Goal: Task Accomplishment & Management: Manage account settings

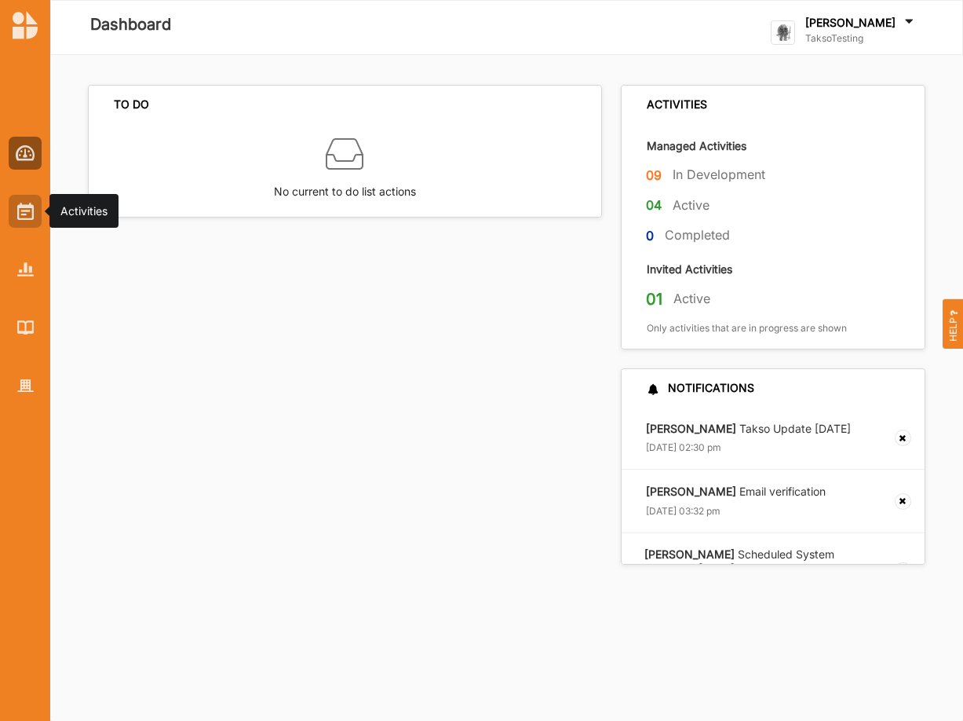
click at [30, 218] on img at bounding box center [25, 211] width 16 height 17
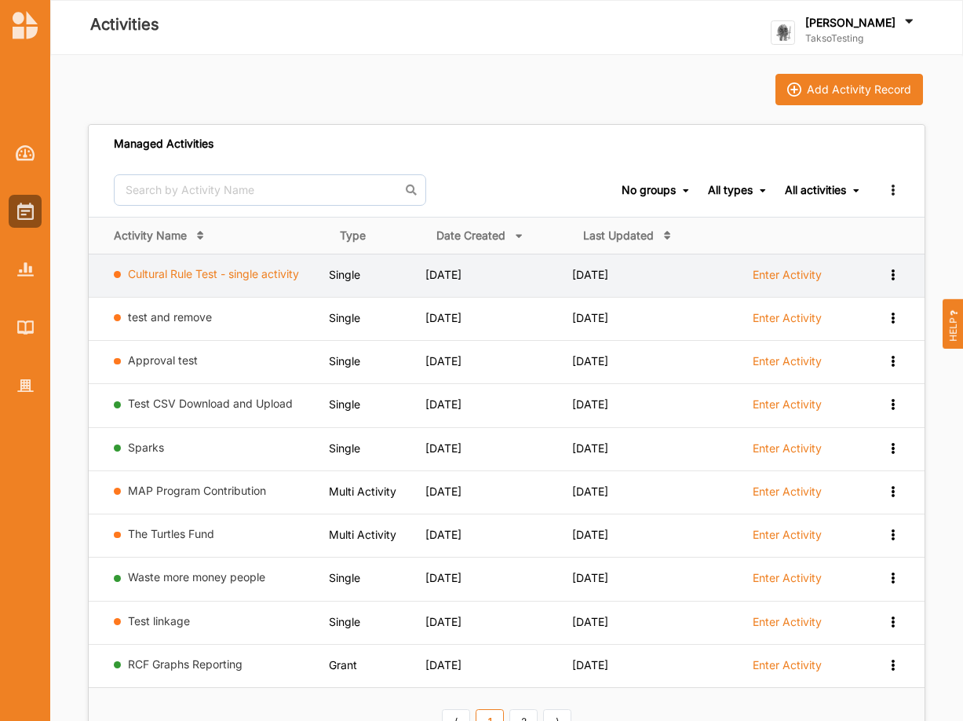
click at [287, 278] on link "Cultural Rule Test - single activity" at bounding box center [213, 273] width 171 height 13
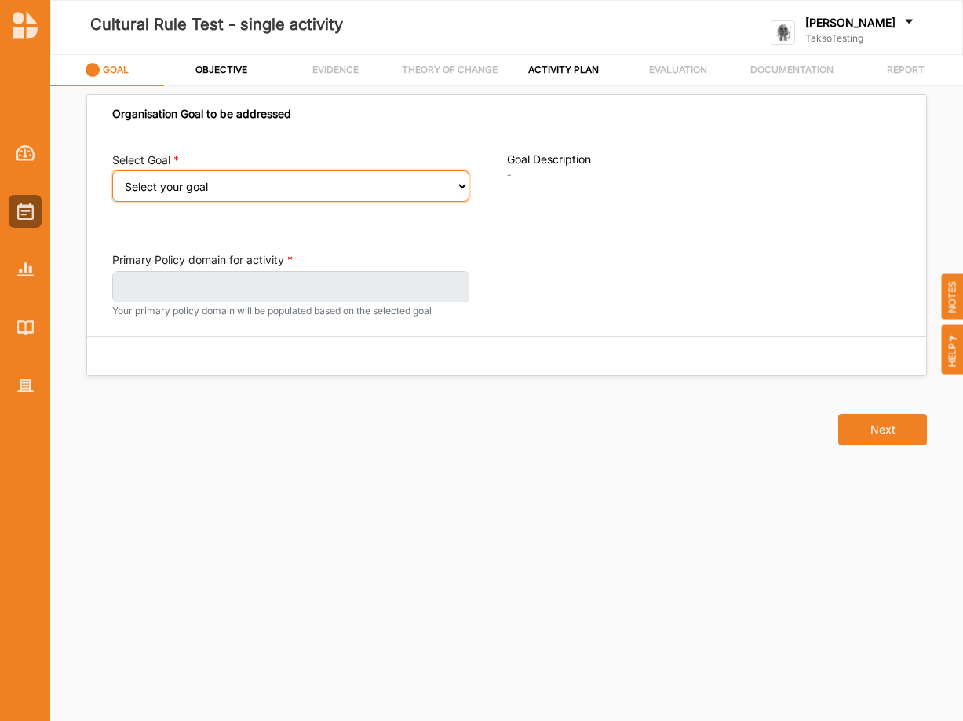
click at [112, 170] on select "Select your goal" at bounding box center [290, 185] width 357 height 31
click at [323, 192] on select "Select your goal" at bounding box center [290, 185] width 357 height 31
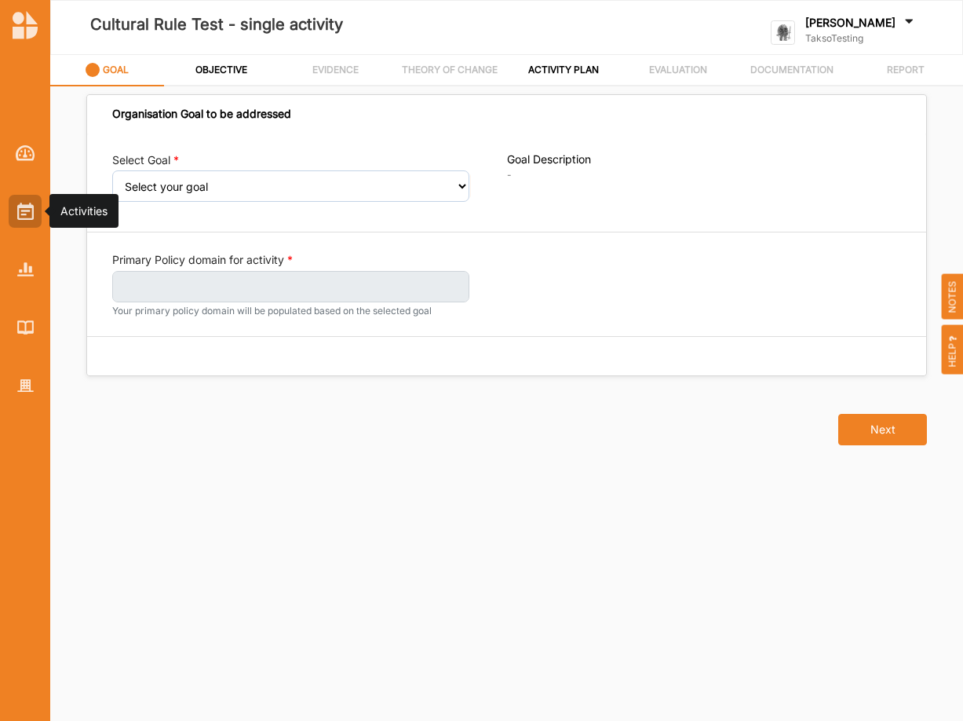
click at [19, 210] on img at bounding box center [25, 211] width 16 height 17
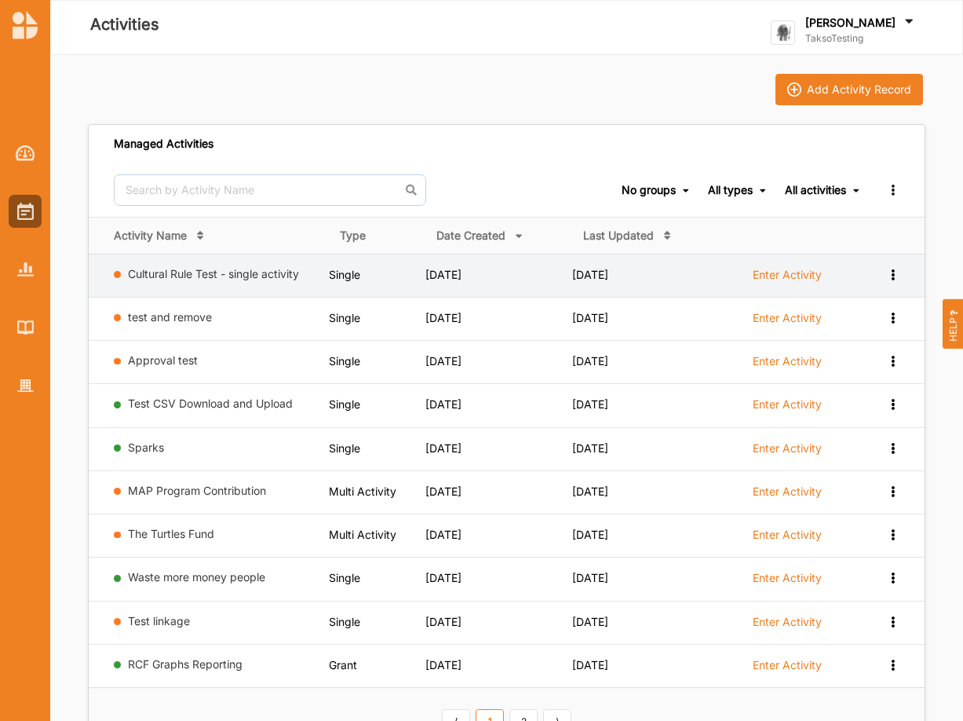
click at [892, 271] on icon at bounding box center [892, 273] width 13 height 11
click at [837, 387] on div "Remove" at bounding box center [852, 386] width 69 height 11
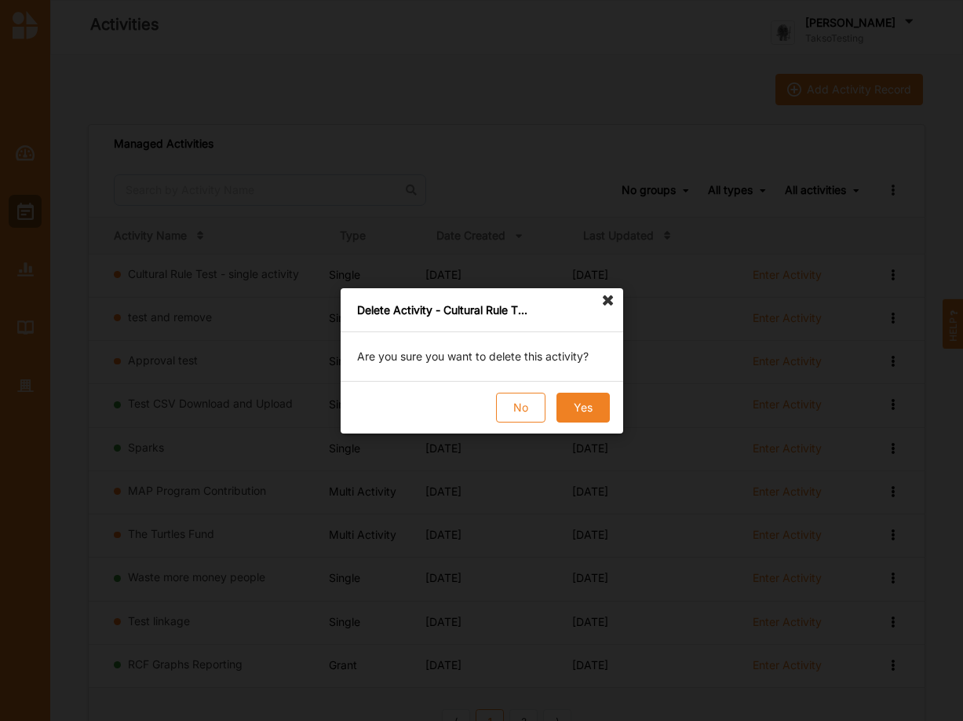
click at [573, 408] on button "Yes" at bounding box center [582, 407] width 53 height 30
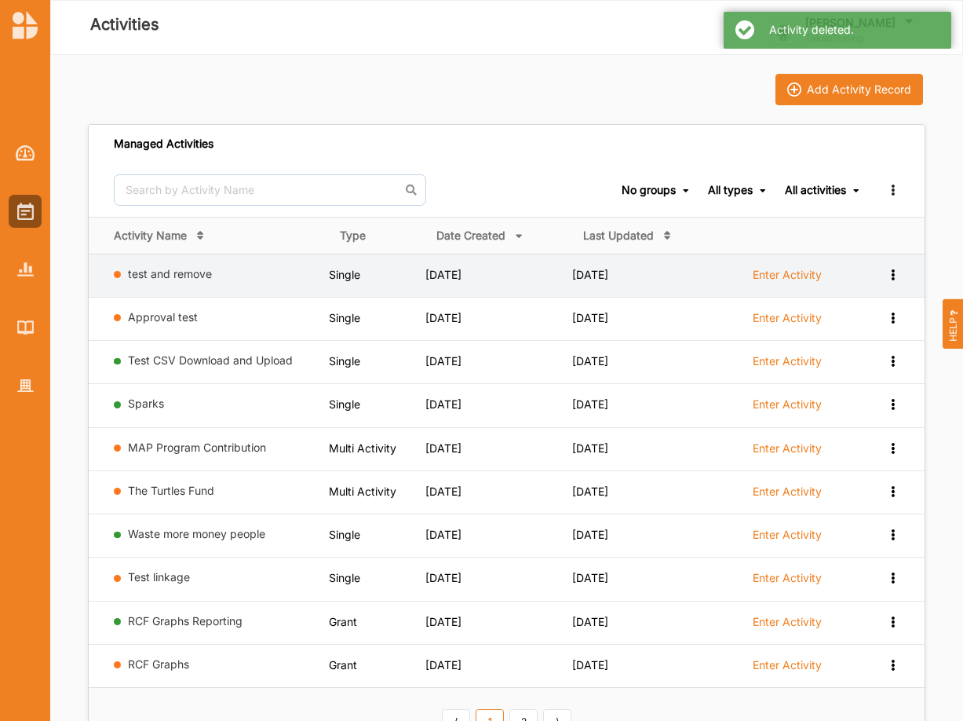
click at [903, 276] on td "View Report View Team Add to group Remove" at bounding box center [893, 275] width 64 height 43
click at [884, 270] on div "View Report View Team Add to group Remove" at bounding box center [880, 274] width 38 height 15
click at [825, 389] on div "Remove" at bounding box center [852, 386] width 69 height 11
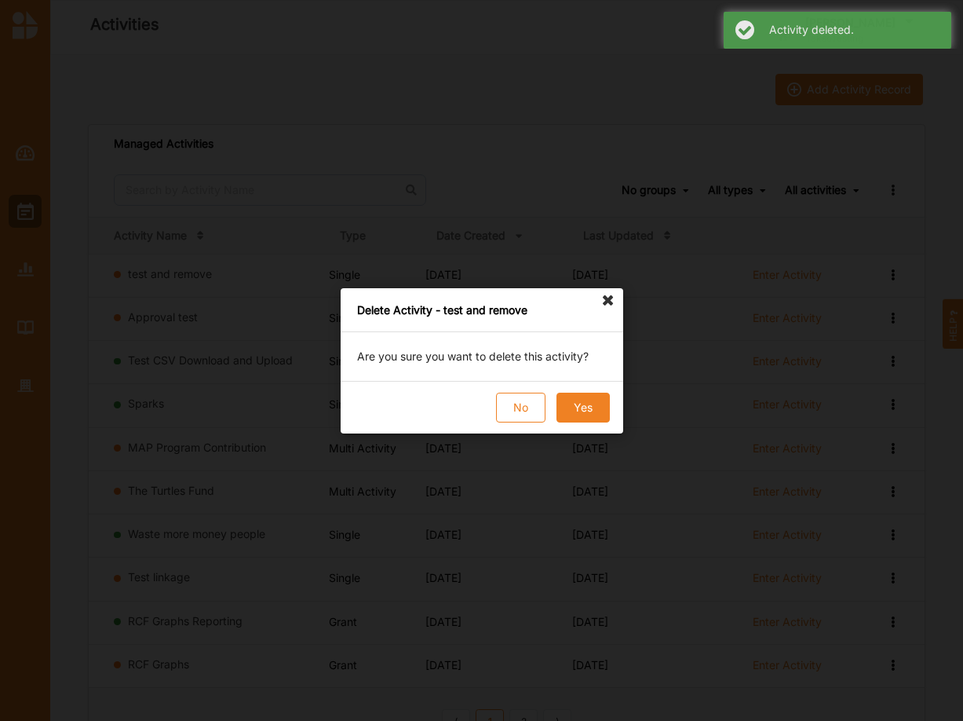
click at [564, 411] on button "Yes" at bounding box center [582, 407] width 53 height 30
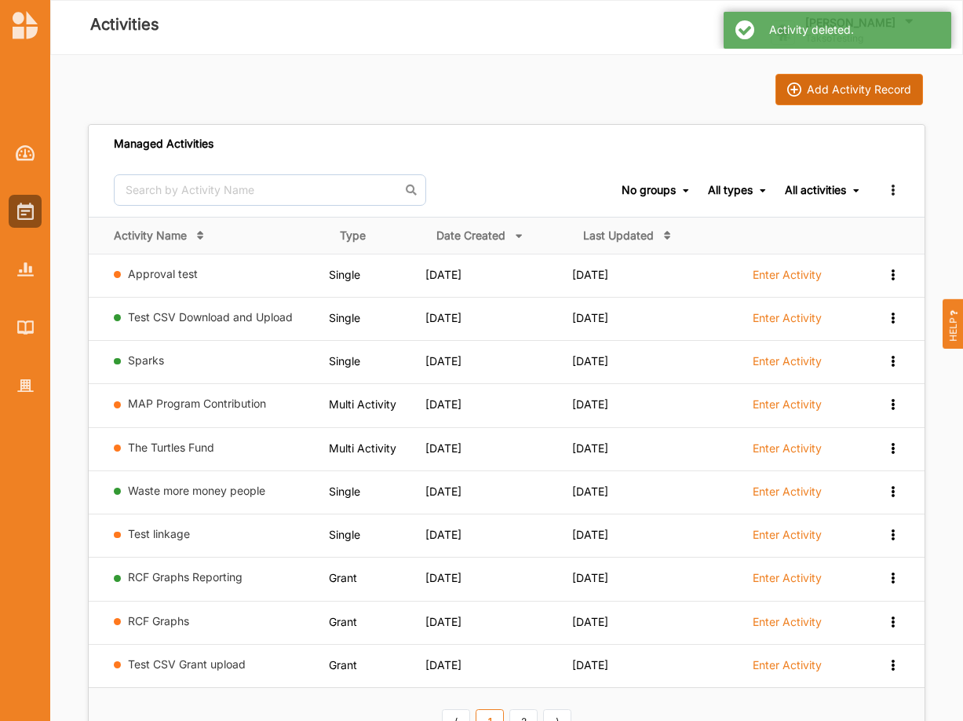
click at [871, 86] on div "Add Activity Record" at bounding box center [859, 89] width 104 height 14
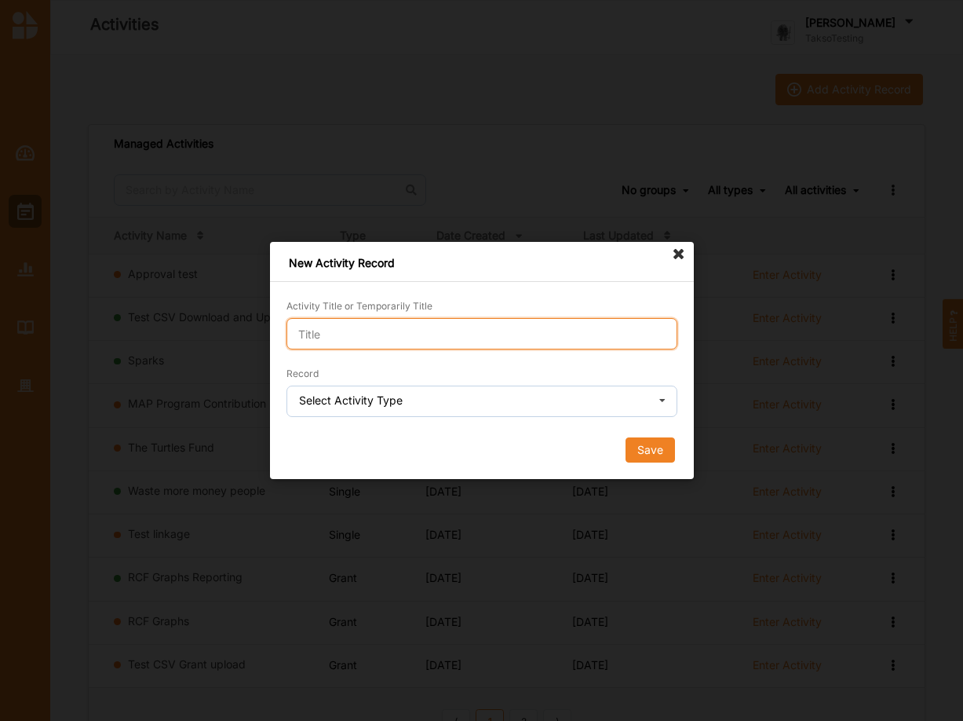
click at [414, 327] on input "Activity Title or Temporarily Title" at bounding box center [482, 333] width 391 height 31
paste input "Cultural Rule Test - single activity"
type input "Cultural Rule Test - single activity"
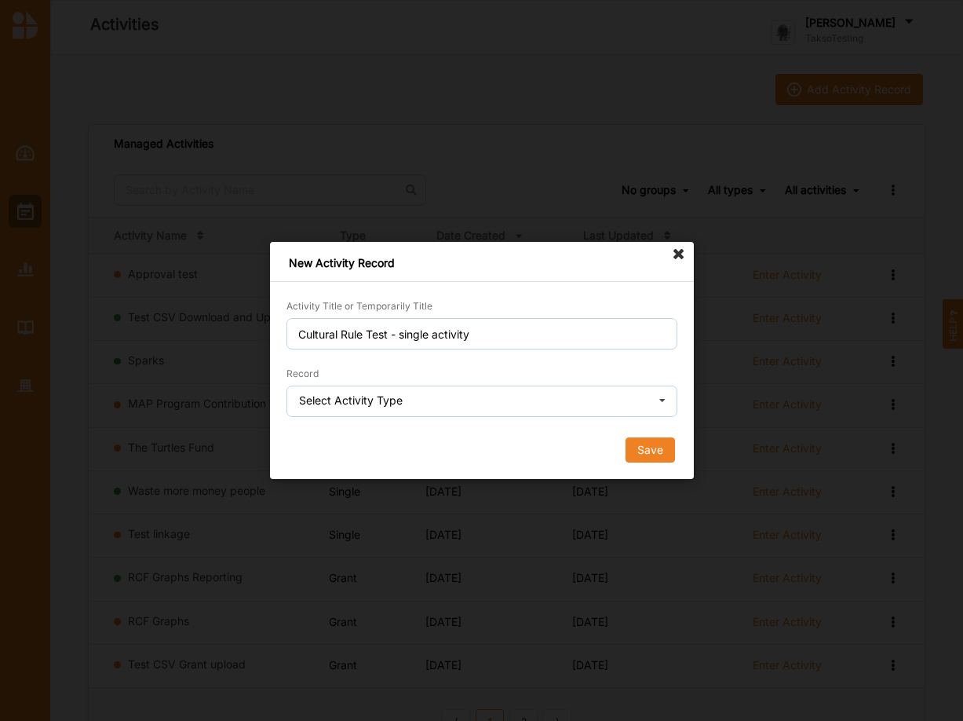
click at [393, 403] on div "Select Activity Type" at bounding box center [351, 400] width 104 height 11
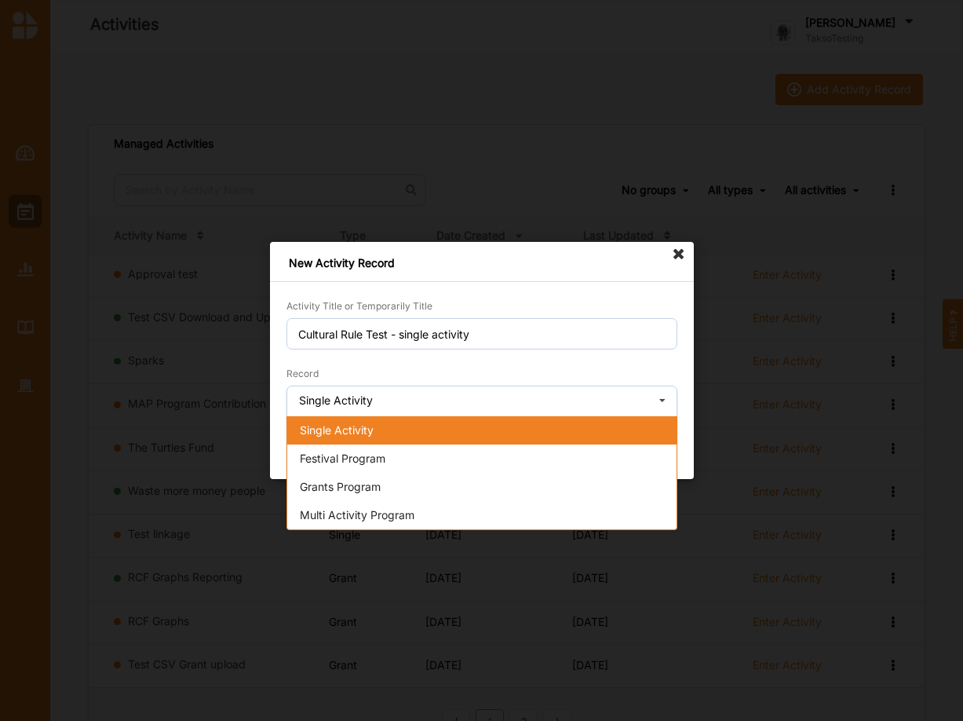
click at [357, 429] on span "Single Activity" at bounding box center [337, 429] width 74 height 13
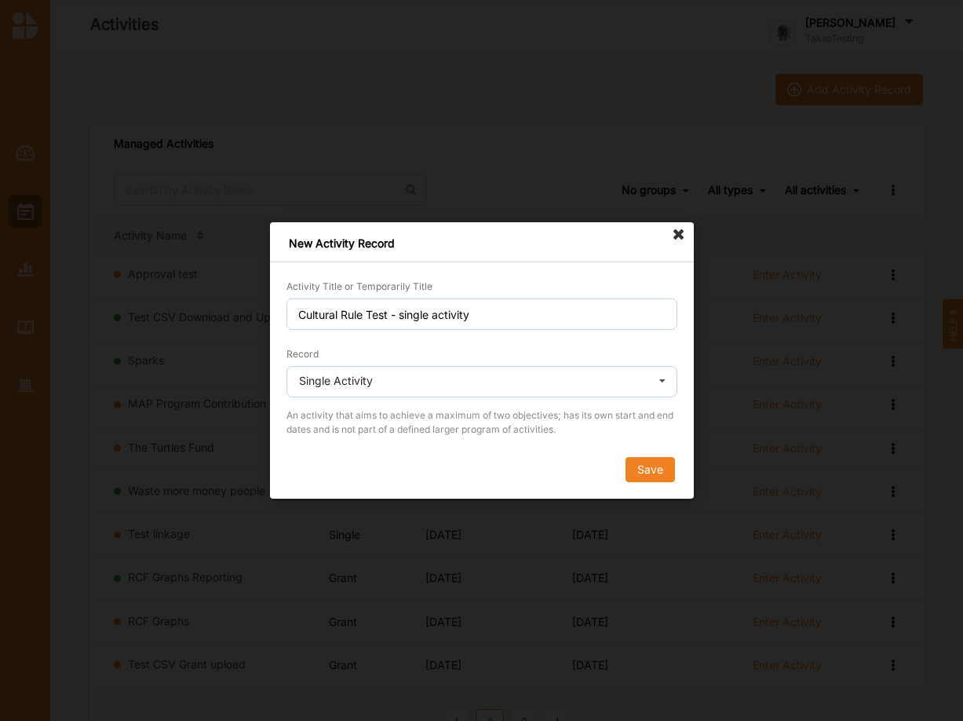
drag, startPoint x: 637, startPoint y: 480, endPoint x: 647, endPoint y: 469, distance: 15.6
click at [641, 475] on button "Save" at bounding box center [649, 469] width 49 height 25
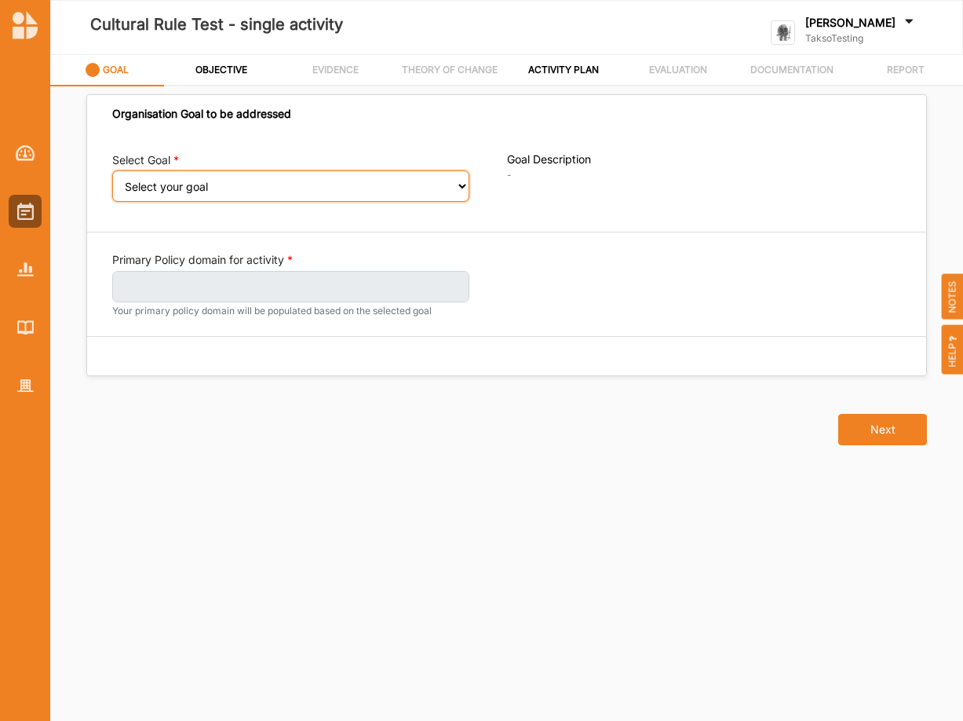
click at [112, 170] on select "Select your goal" at bounding box center [290, 185] width 357 height 31
click at [459, 188] on select "Select your goal" at bounding box center [290, 185] width 357 height 31
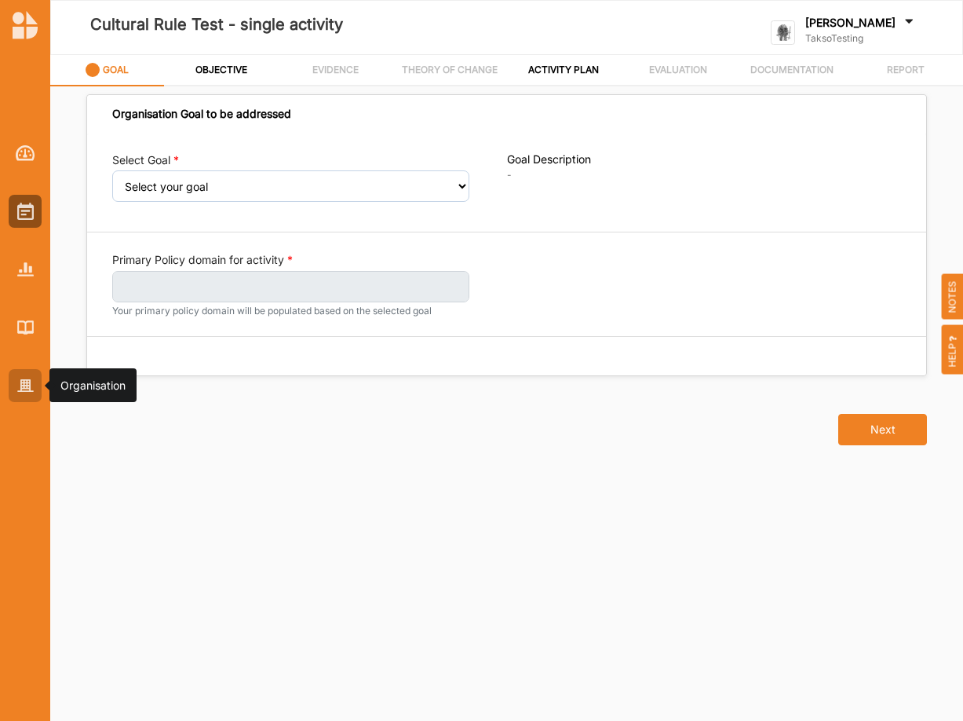
click at [30, 382] on img at bounding box center [25, 385] width 16 height 13
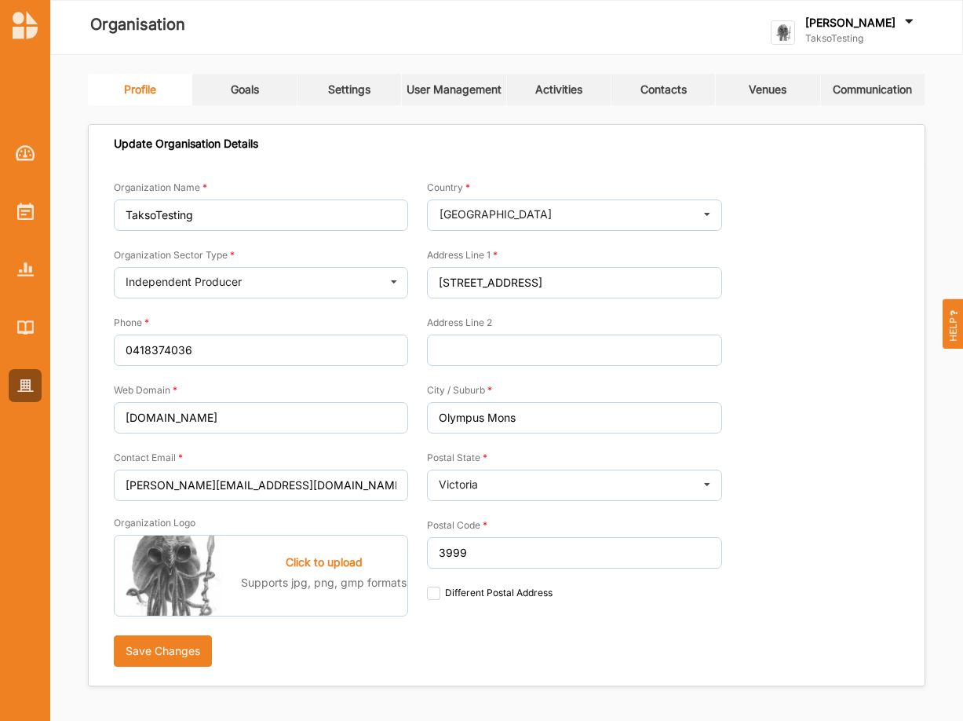
click at [254, 94] on div "Goals" at bounding box center [245, 89] width 28 height 14
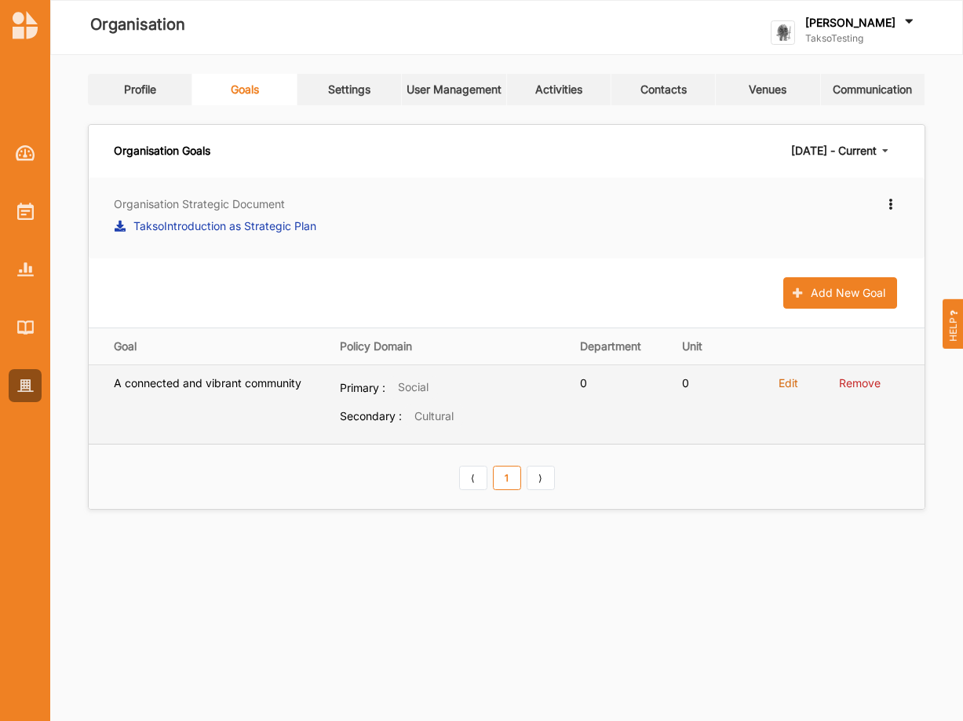
click at [793, 380] on label "Edit" at bounding box center [789, 383] width 20 height 14
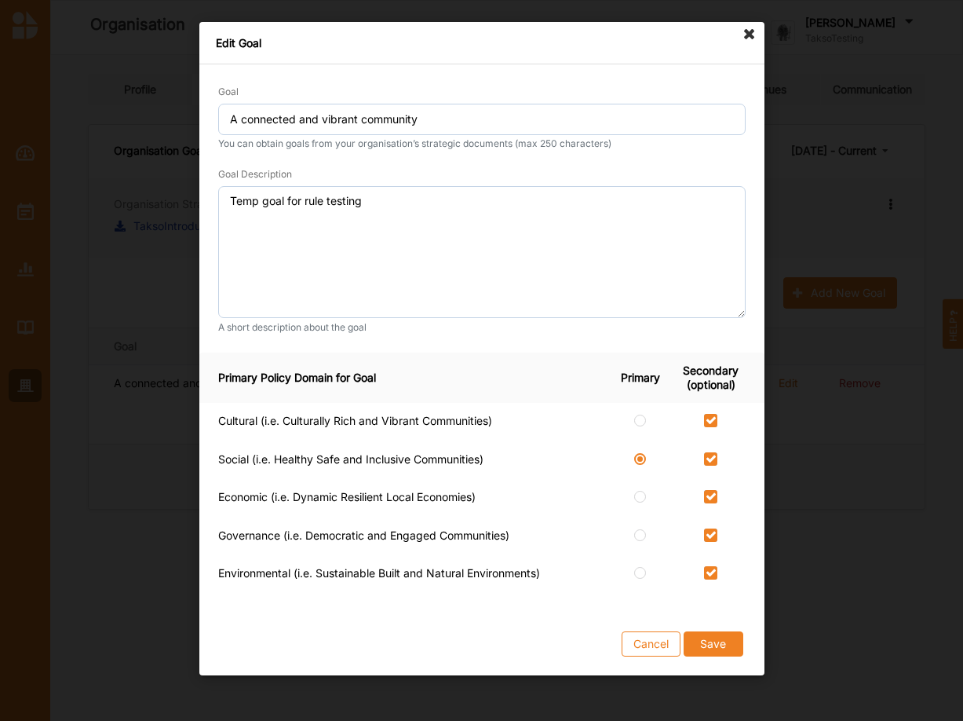
click at [713, 452] on label at bounding box center [710, 452] width 13 height 0
click at [713, 454] on input "checkbox" at bounding box center [710, 458] width 13 height 13
checkbox input "false"
click at [703, 635] on button "Save" at bounding box center [713, 643] width 60 height 25
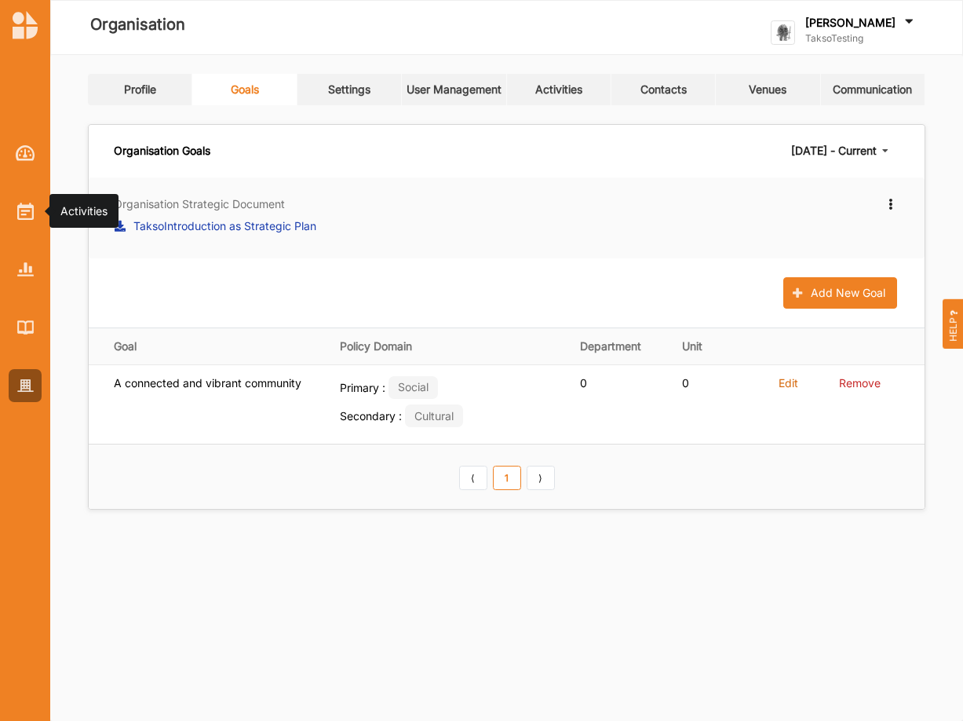
click at [27, 210] on img at bounding box center [25, 211] width 16 height 17
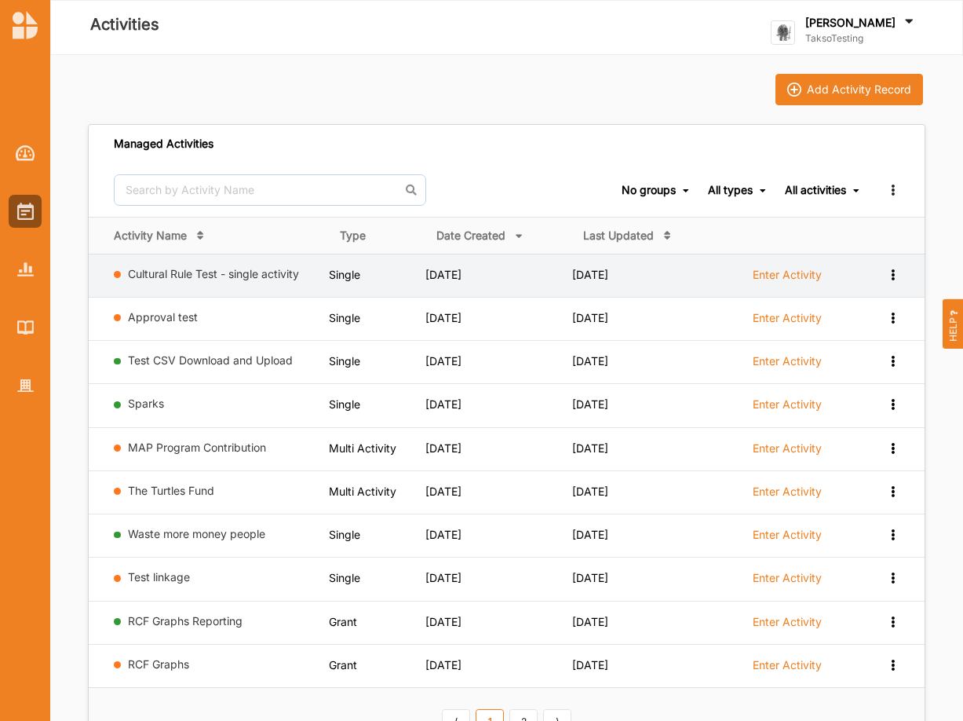
click at [893, 279] on icon at bounding box center [892, 273] width 13 height 11
click at [827, 391] on div "Remove" at bounding box center [852, 386] width 69 height 11
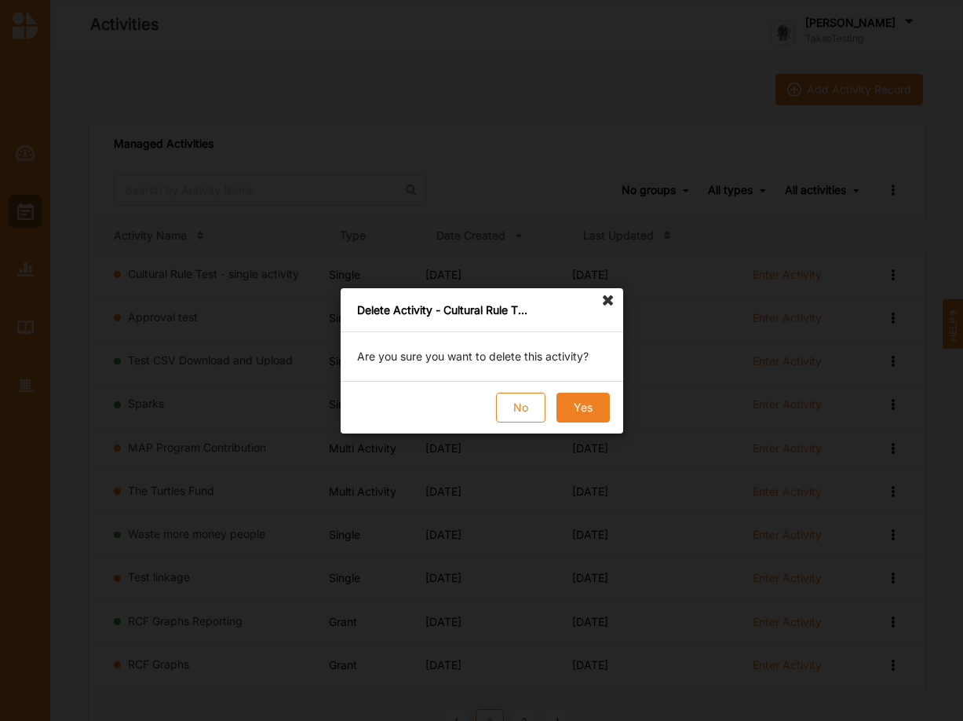
click at [582, 403] on button "Yes" at bounding box center [582, 407] width 53 height 30
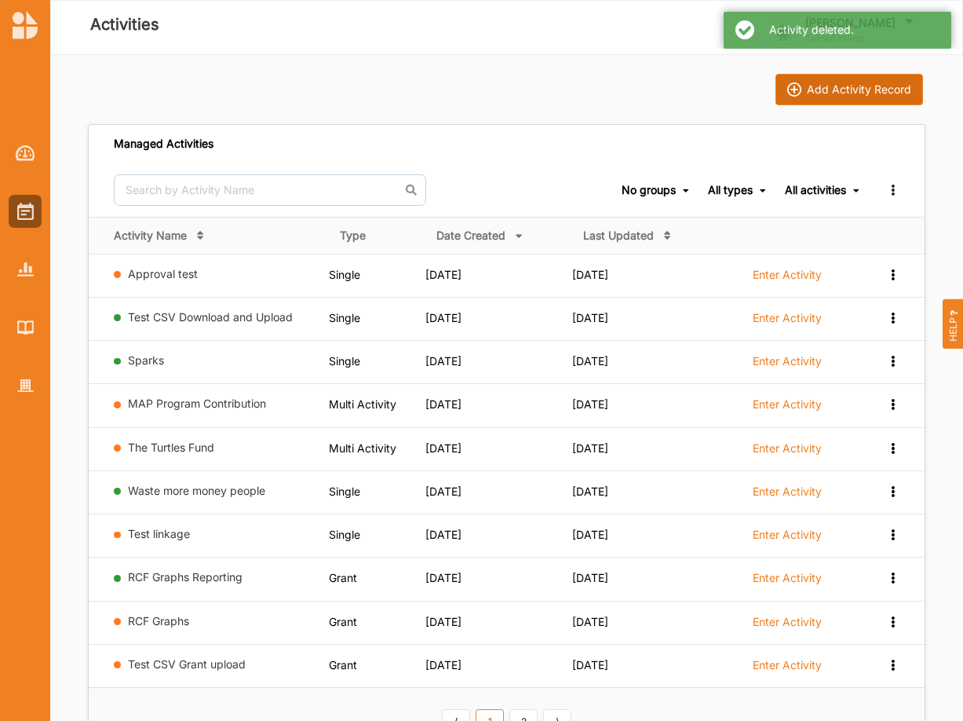
click at [852, 88] on div "Add Activity Record" at bounding box center [859, 89] width 104 height 14
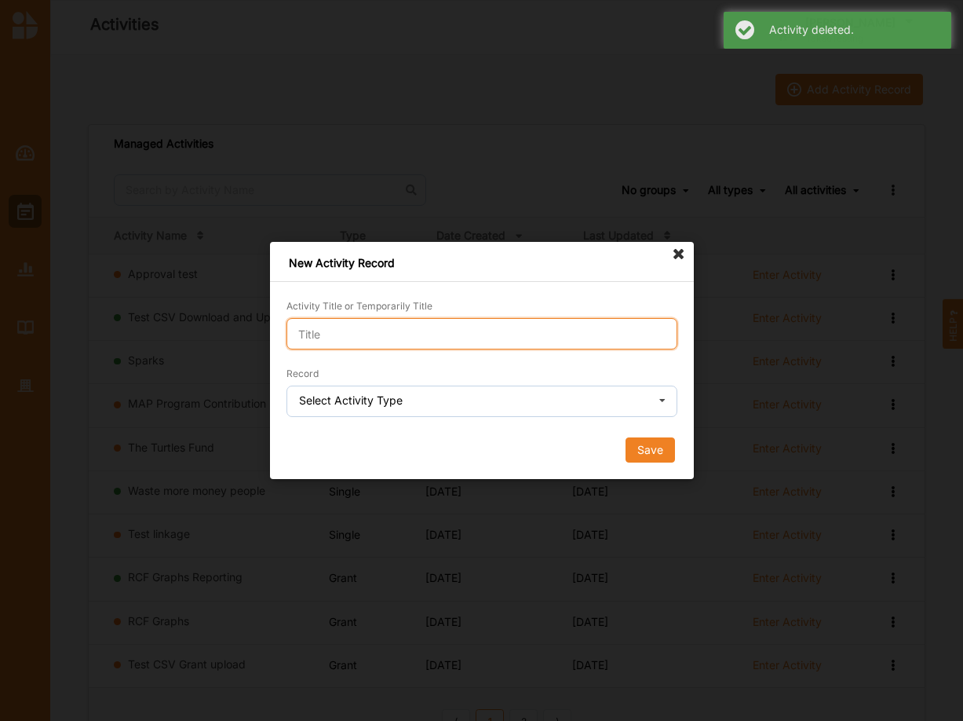
click at [431, 331] on input "Activity Title or Temporarily Title" at bounding box center [482, 333] width 391 height 31
paste input "Cultural Rule Test - single activity"
click at [436, 323] on input "Cultural Rule Test - single activity" at bounding box center [482, 333] width 391 height 31
type input "Cultural Rule Test - single activity"
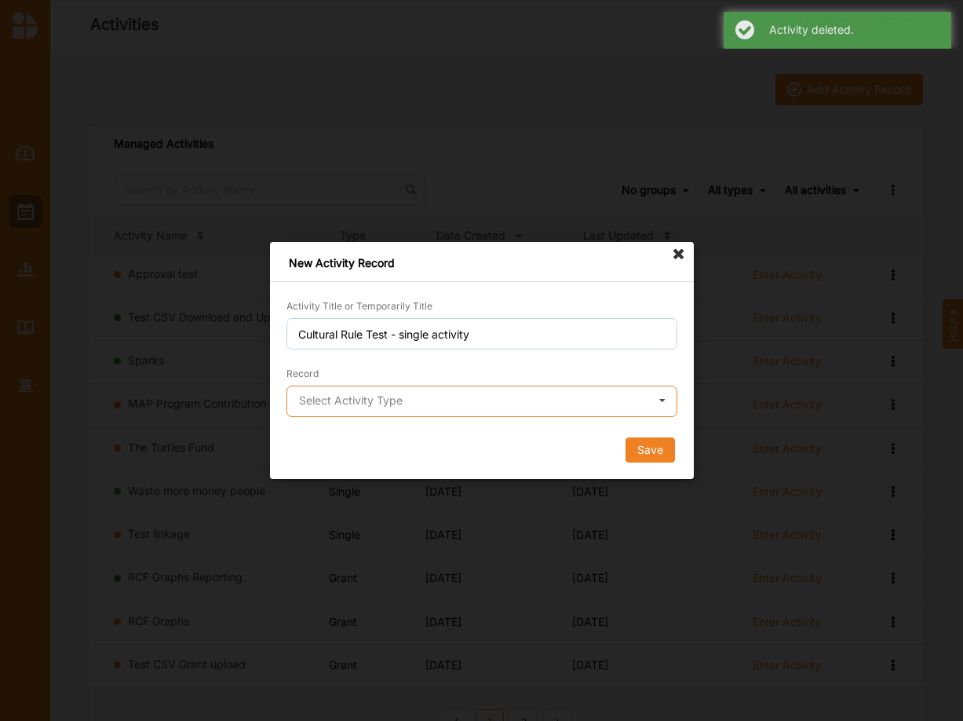
click at [432, 406] on input "text" at bounding box center [482, 401] width 389 height 31
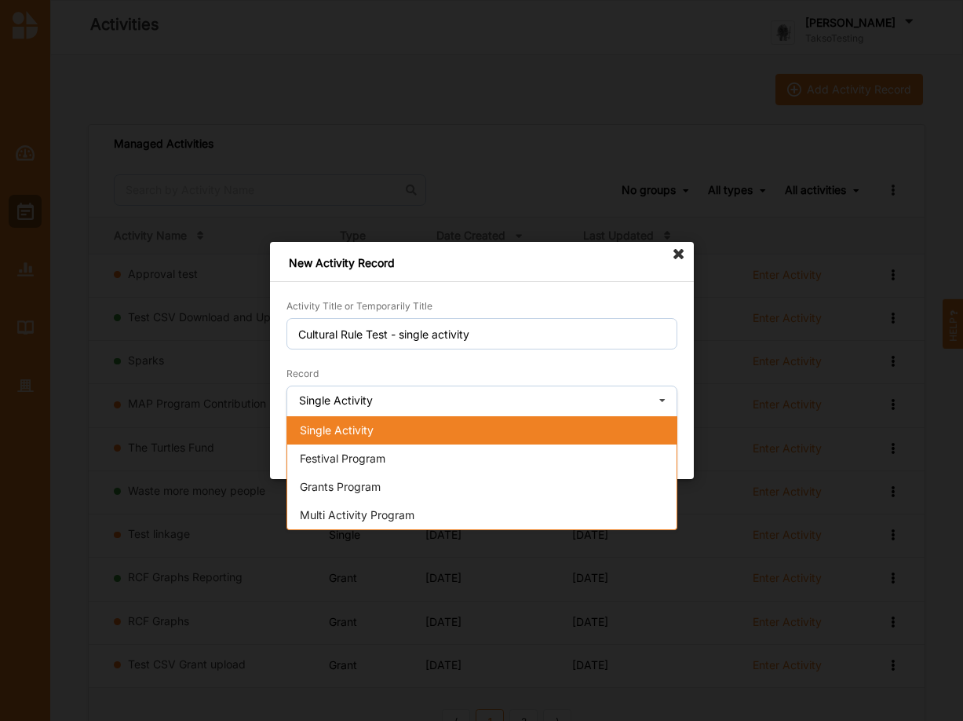
click at [371, 432] on span "Single Activity" at bounding box center [337, 429] width 74 height 13
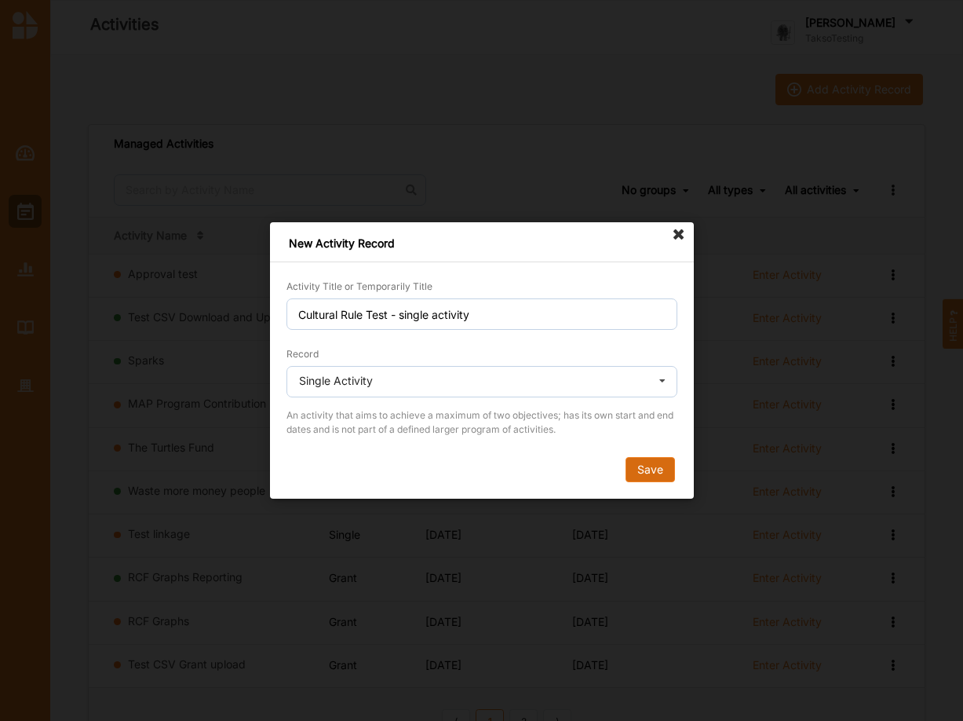
click at [659, 468] on button "Save" at bounding box center [649, 469] width 49 height 25
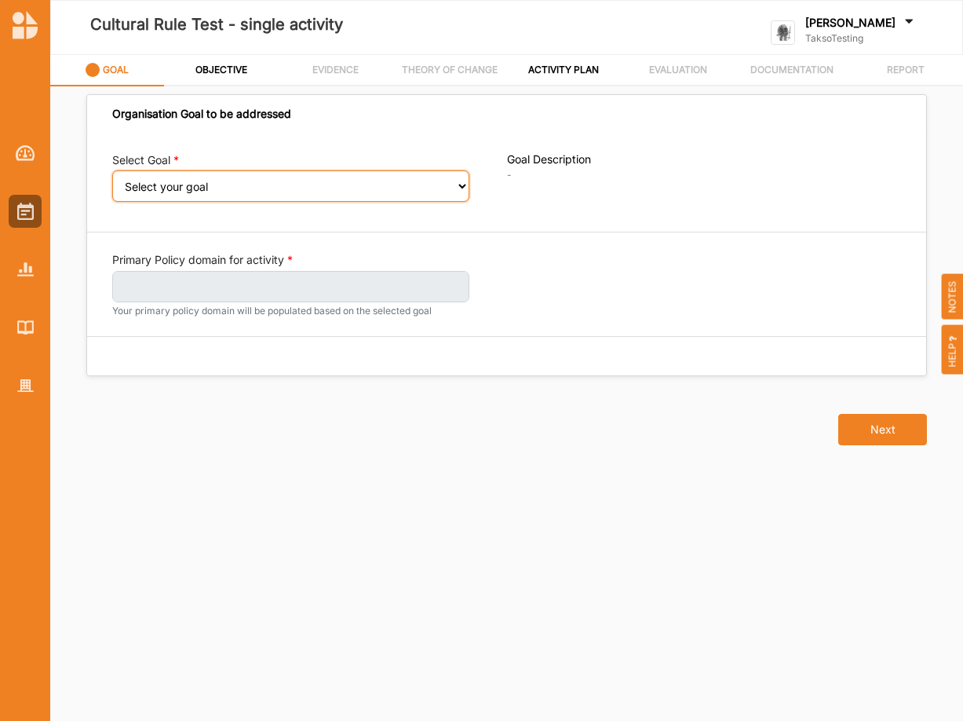
click at [112, 170] on select "Select your goal" at bounding box center [290, 185] width 357 height 31
click at [458, 184] on select "Select your goal" at bounding box center [290, 185] width 357 height 31
click at [112, 170] on select "Select your goal" at bounding box center [290, 185] width 357 height 31
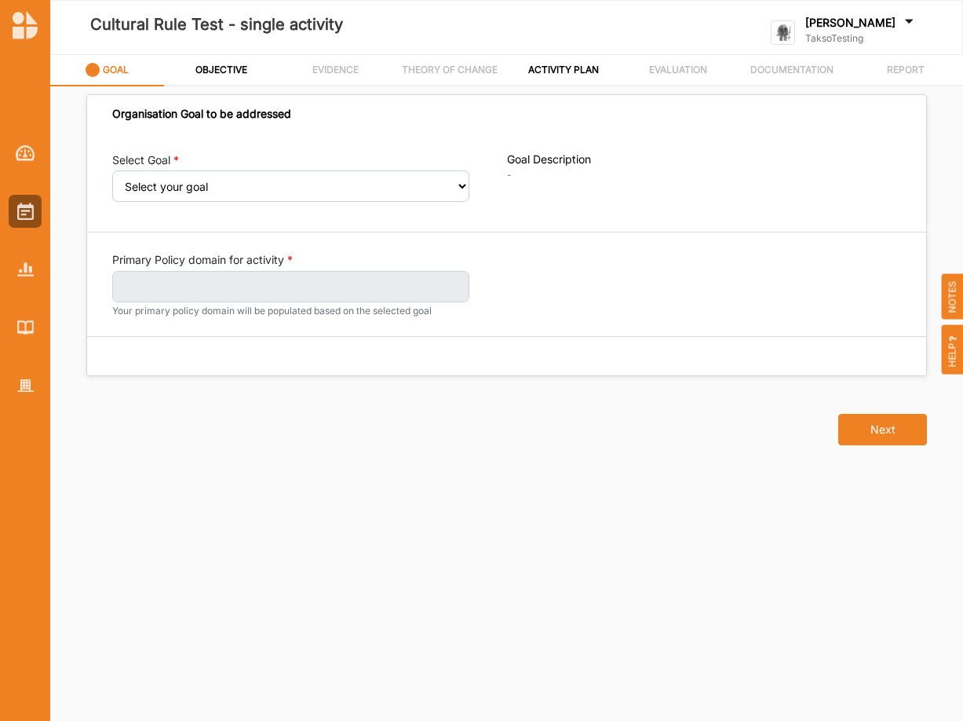
click at [24, 385] on img at bounding box center [25, 385] width 16 height 13
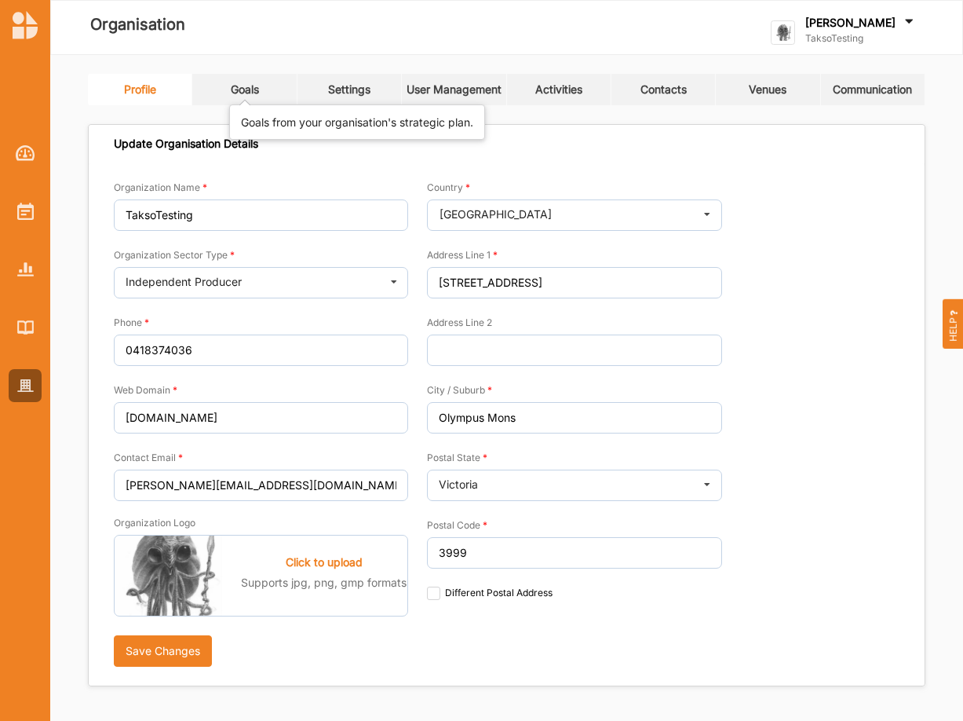
click at [254, 87] on div "Goals" at bounding box center [245, 89] width 28 height 14
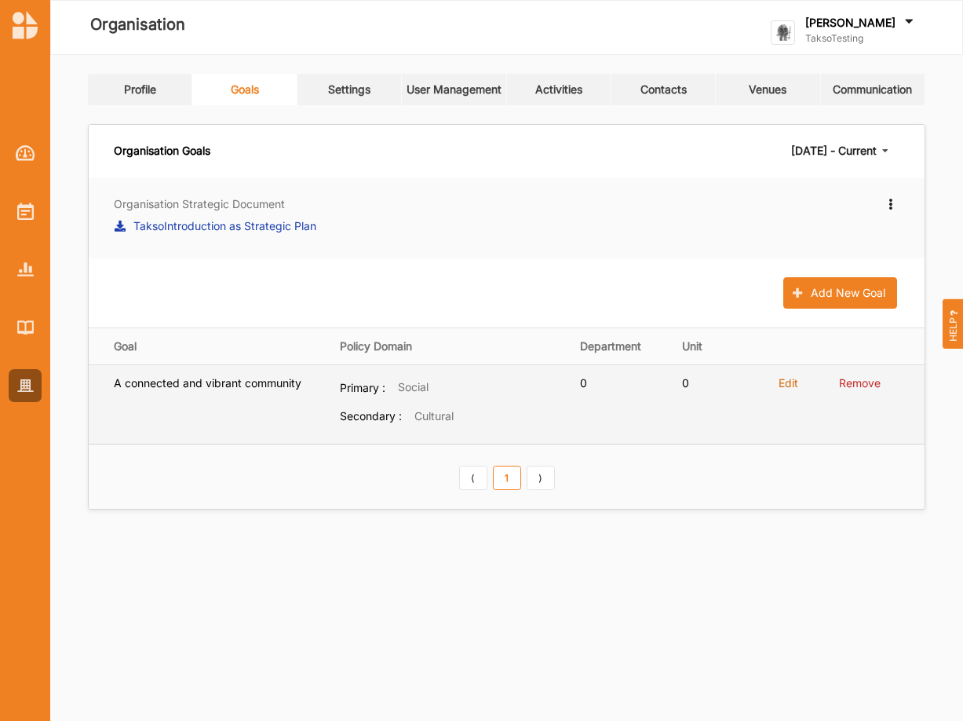
click at [790, 385] on label "Edit" at bounding box center [789, 383] width 20 height 14
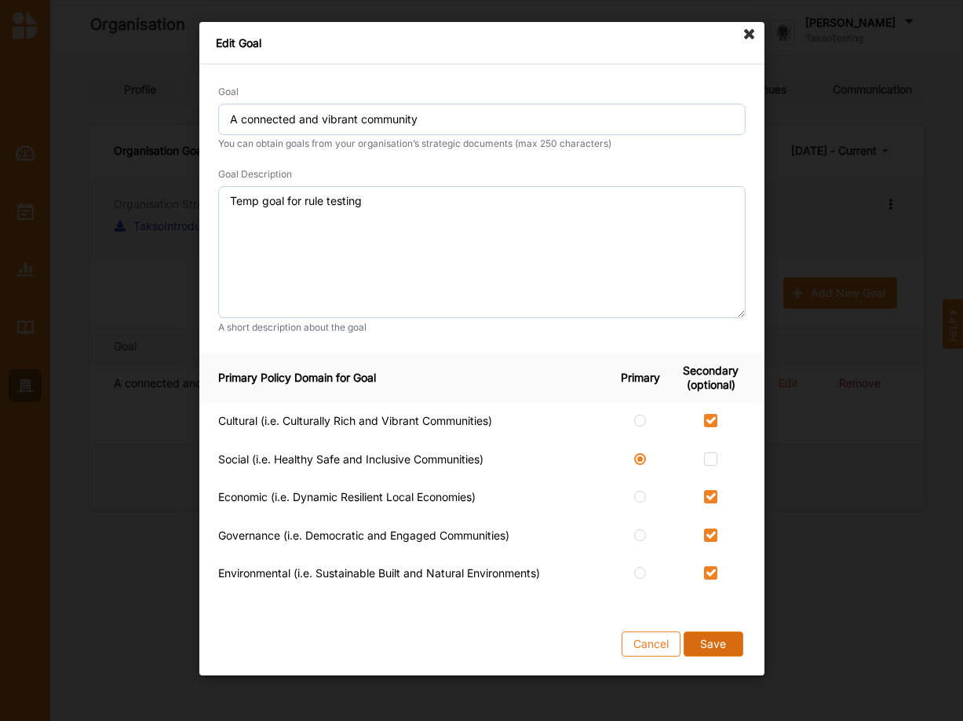
click at [709, 647] on button "Save" at bounding box center [713, 643] width 60 height 25
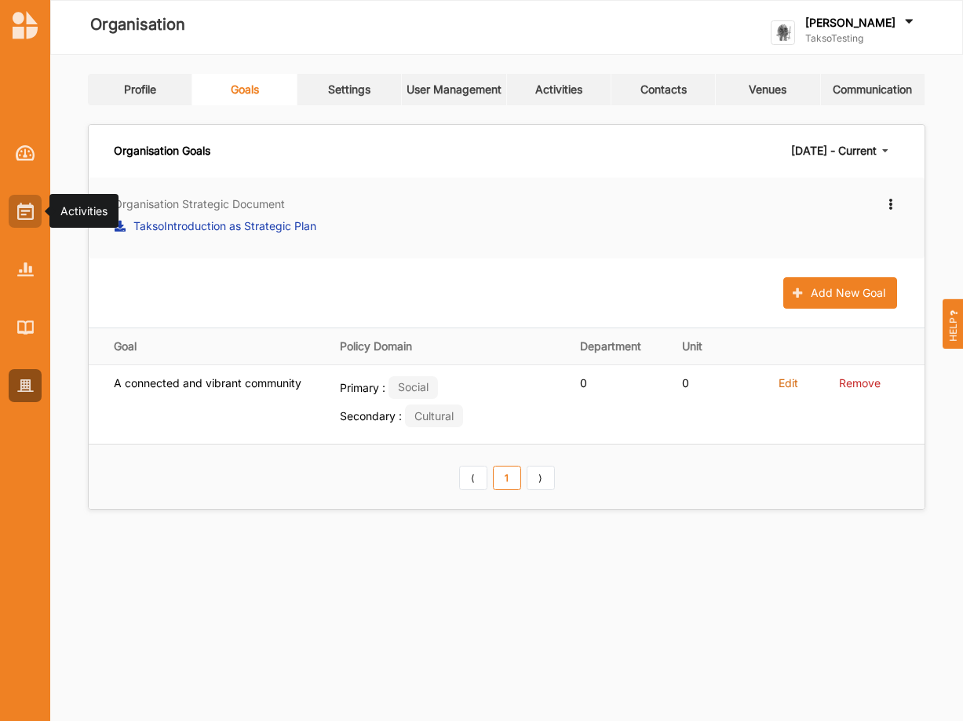
click at [17, 206] on img at bounding box center [25, 211] width 16 height 17
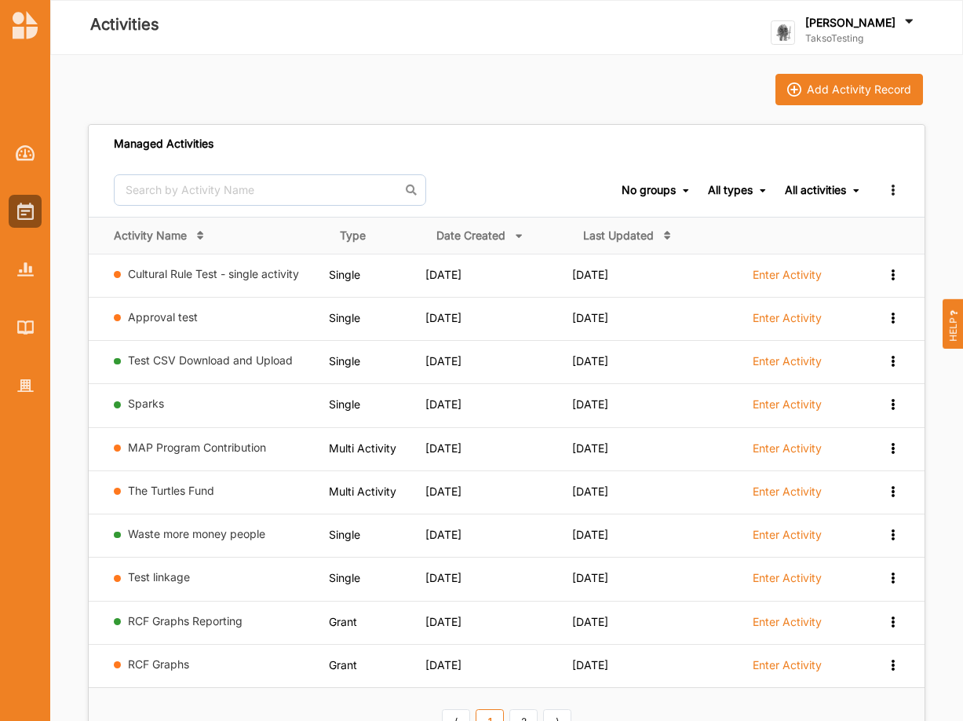
drag, startPoint x: 229, startPoint y: 278, endPoint x: 244, endPoint y: 268, distance: 17.6
click at [229, 277] on link "Cultural Rule Test - single activity" at bounding box center [213, 273] width 171 height 13
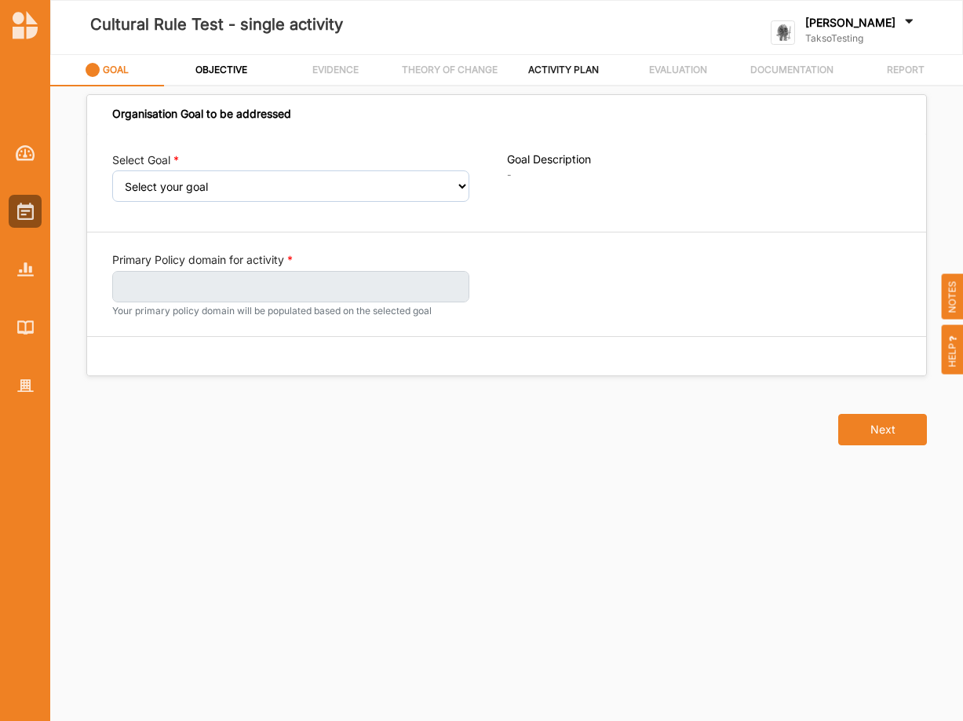
drag, startPoint x: 574, startPoint y: 69, endPoint x: 560, endPoint y: 79, distance: 16.8
click at [573, 69] on label "ACTIVITY PLAN" at bounding box center [563, 70] width 71 height 13
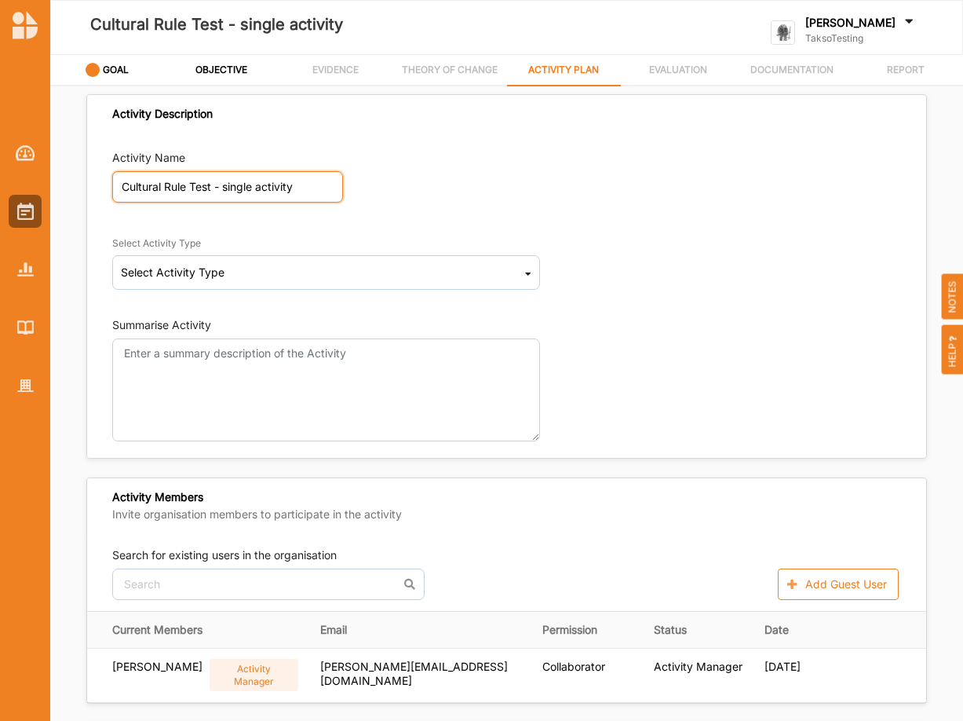
drag, startPoint x: 304, startPoint y: 188, endPoint x: -31, endPoint y: 182, distance: 335.2
click at [112, 182] on input "Cultural Rule Test - single activity" at bounding box center [227, 186] width 231 height 31
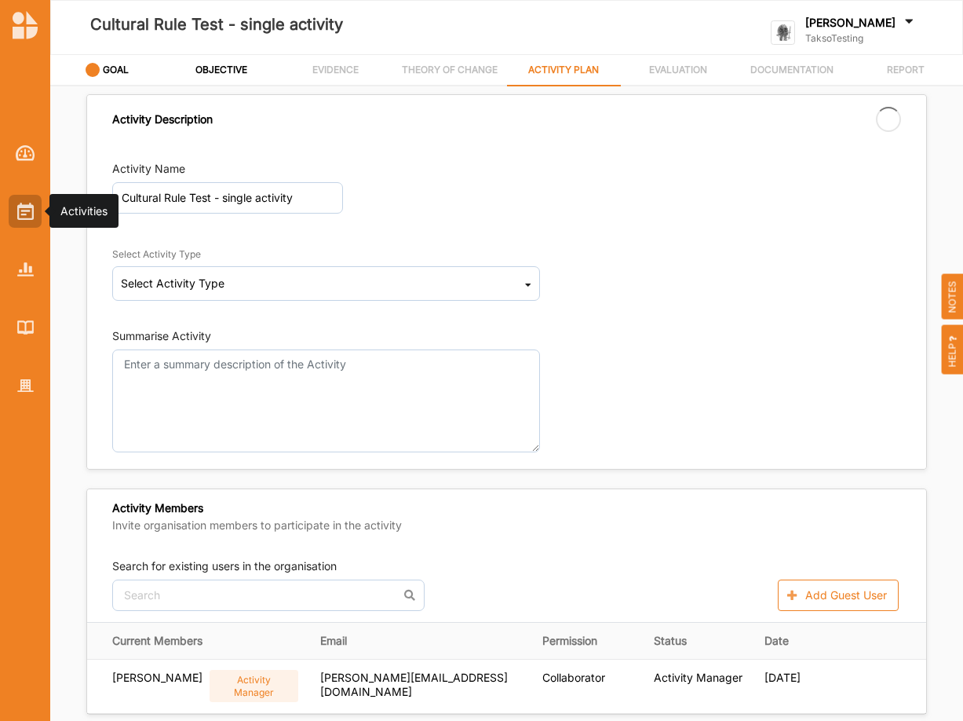
click at [31, 206] on img at bounding box center [25, 211] width 16 height 17
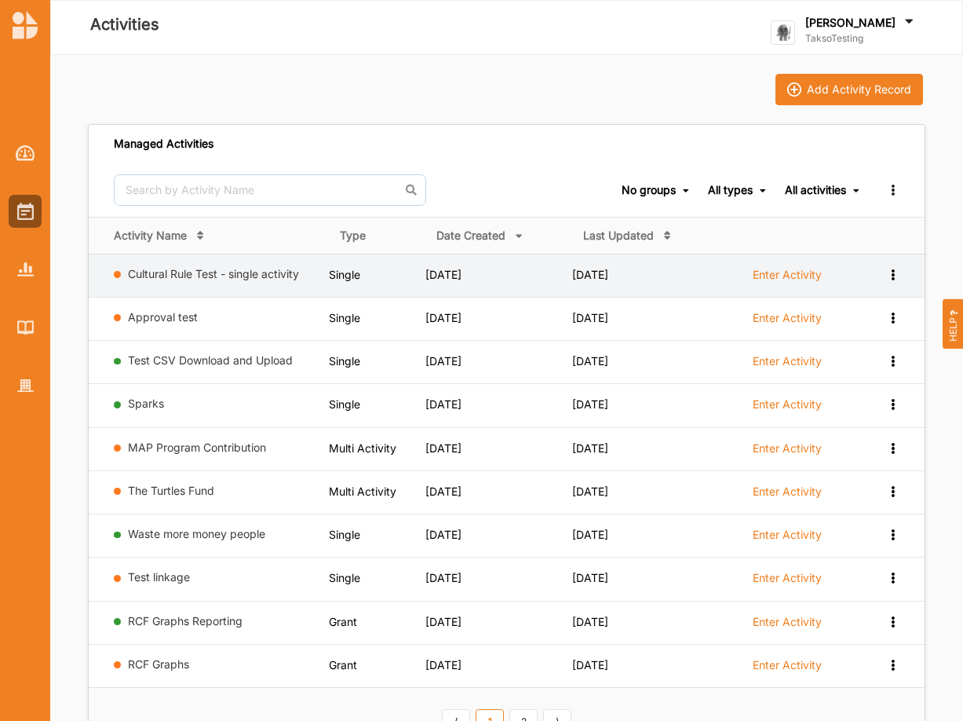
click at [894, 272] on icon at bounding box center [892, 273] width 13 height 11
click at [841, 383] on div "Remove" at bounding box center [852, 386] width 69 height 11
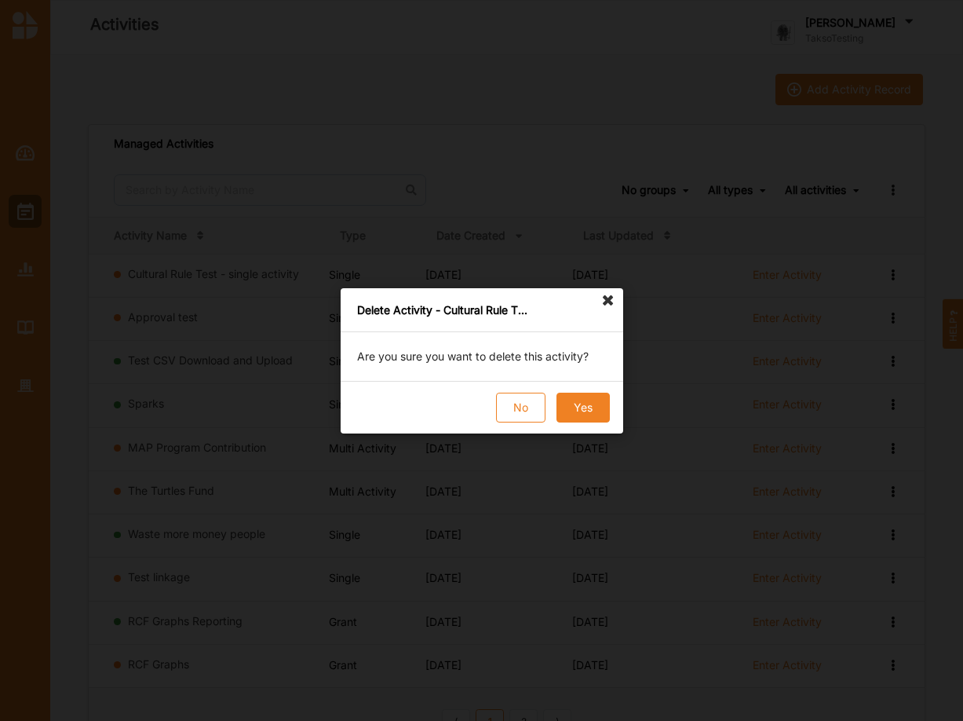
click at [579, 396] on button "Yes" at bounding box center [582, 407] width 53 height 30
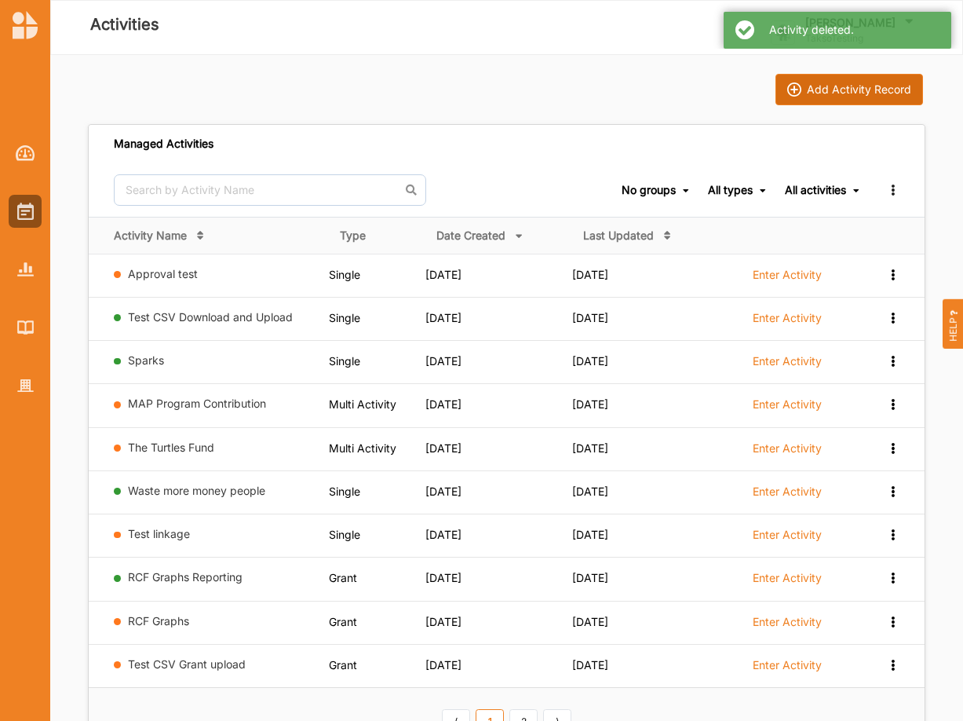
click at [885, 83] on div "Add Activity Record" at bounding box center [859, 89] width 104 height 14
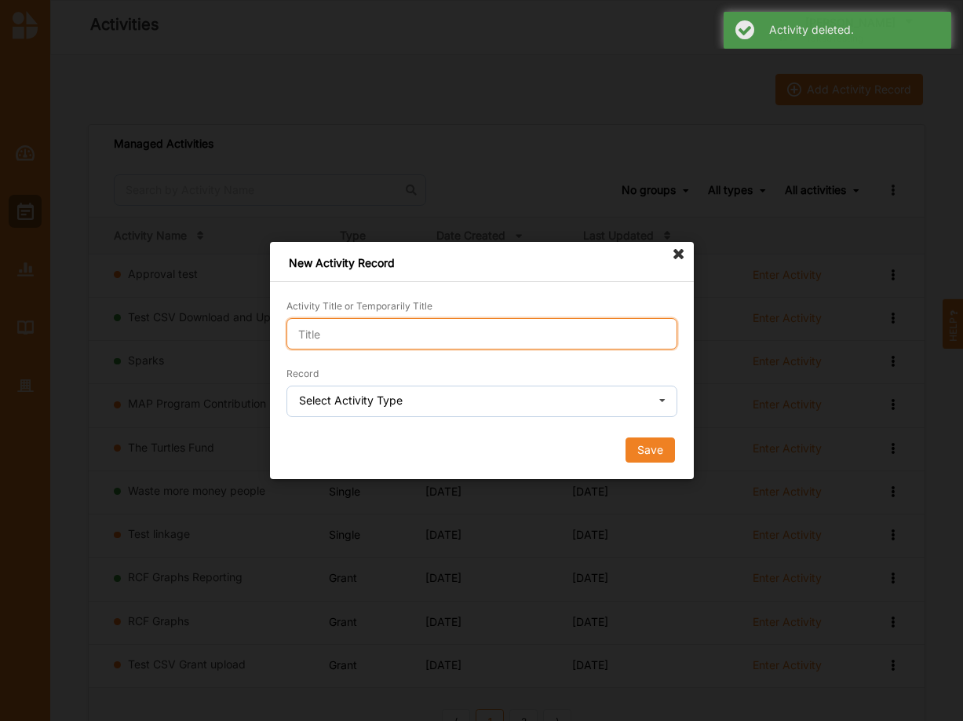
click at [489, 325] on input "Activity Title or Temporarily Title" at bounding box center [482, 333] width 391 height 31
paste input "Cultural Rule Test - single activity"
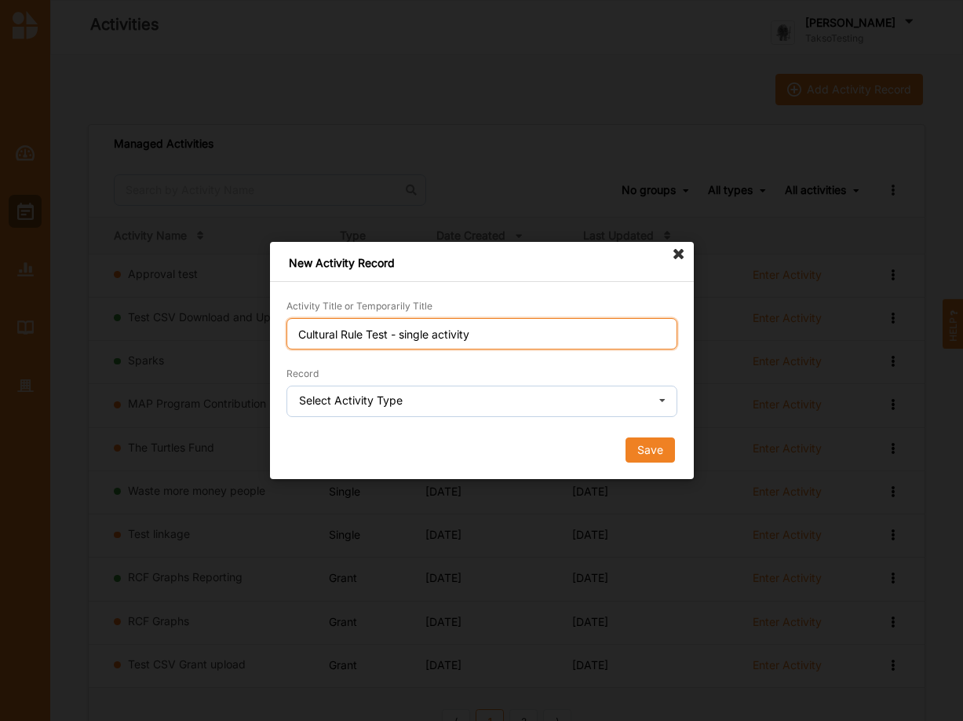
type input "Cultural Rule Test - single activity"
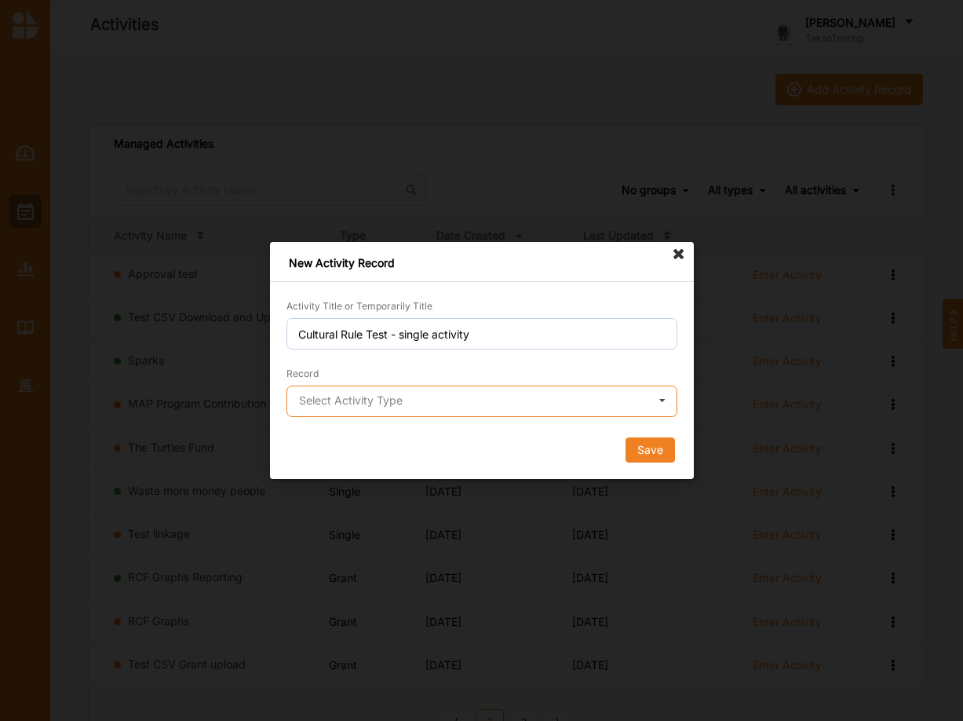
click at [416, 394] on input "text" at bounding box center [482, 401] width 389 height 31
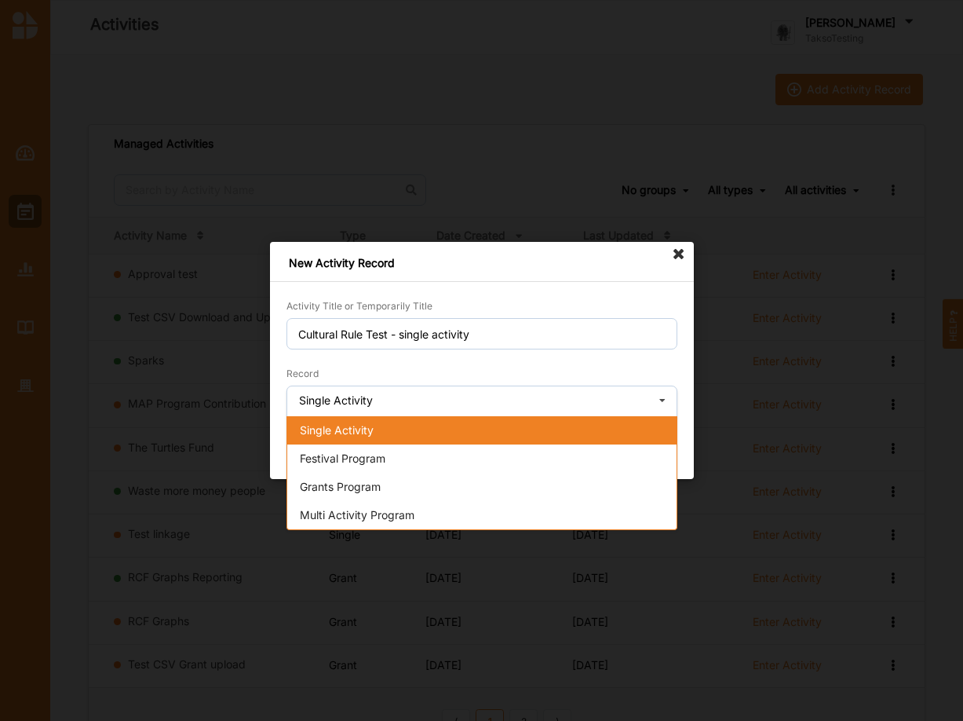
click at [385, 436] on div "Single Activity" at bounding box center [481, 430] width 389 height 28
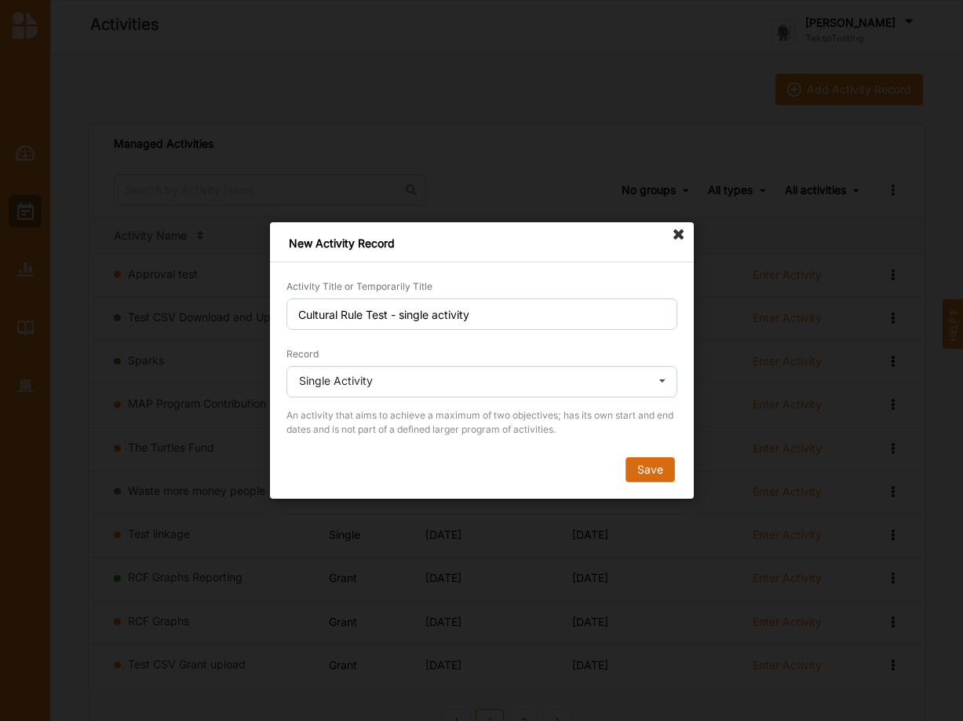
click at [659, 476] on button "Save" at bounding box center [649, 469] width 49 height 25
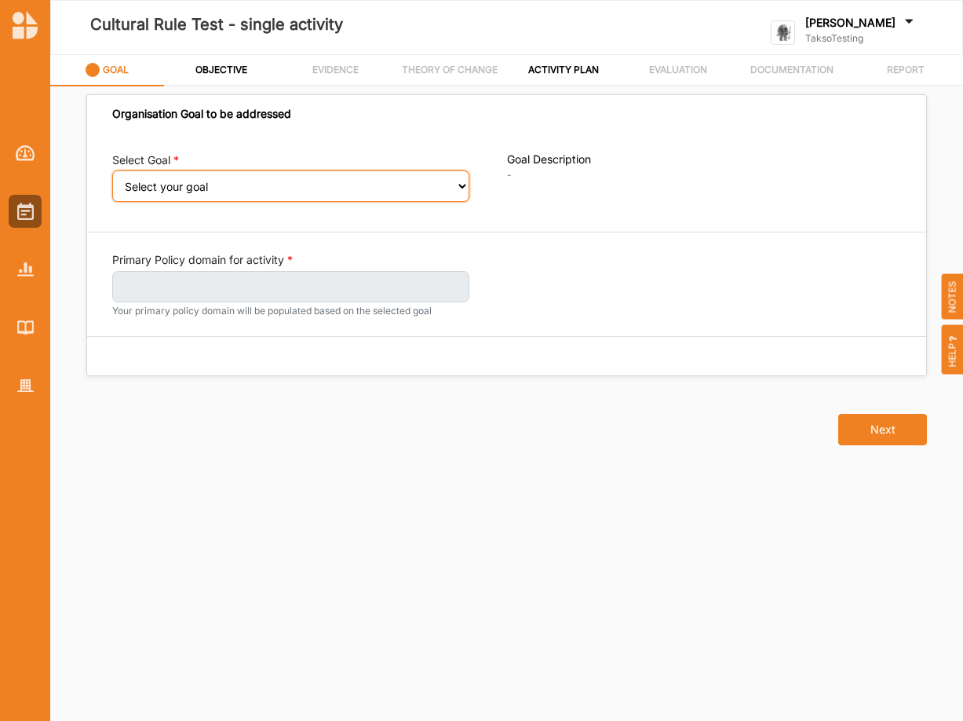
click at [112, 170] on select "Select your goal" at bounding box center [290, 185] width 357 height 31
click at [462, 188] on select "Select your goal" at bounding box center [290, 185] width 357 height 31
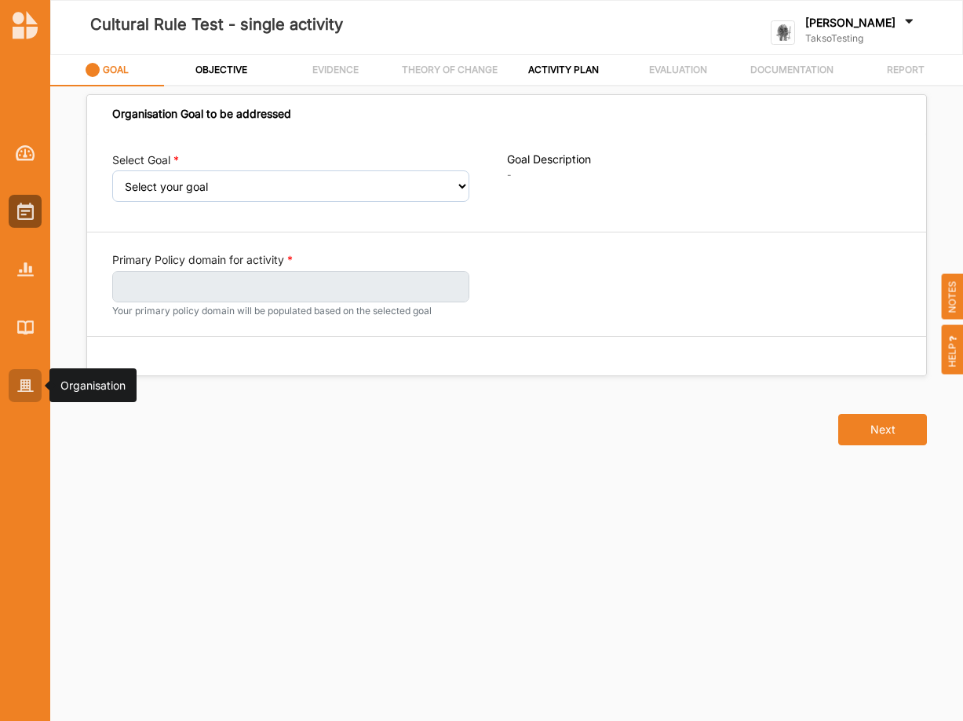
click at [31, 388] on img at bounding box center [25, 385] width 16 height 13
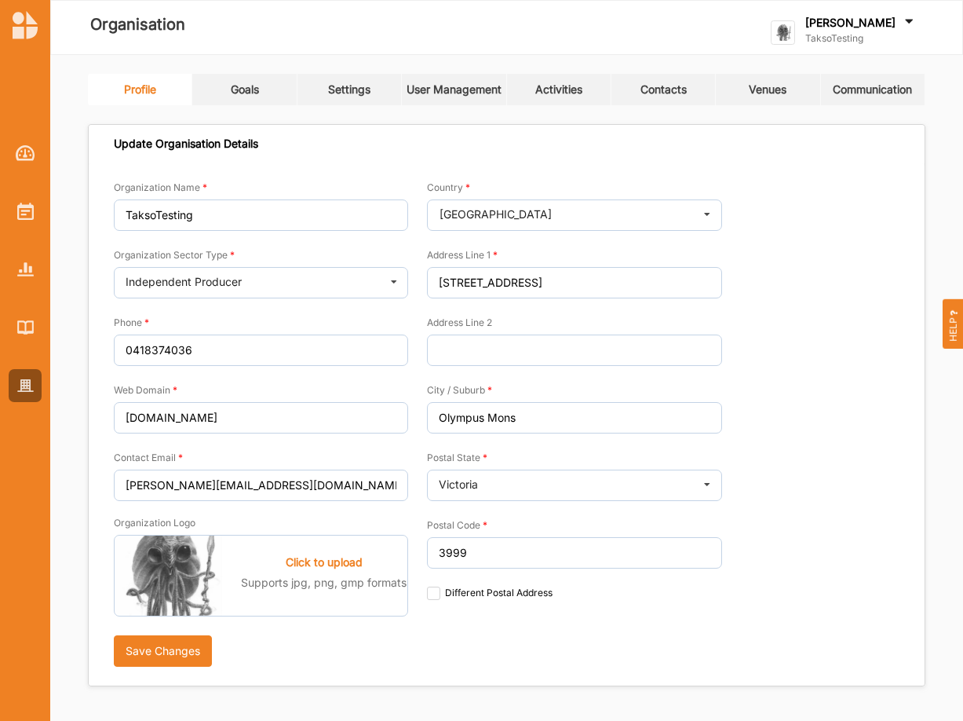
click at [859, 23] on label "[PERSON_NAME]" at bounding box center [850, 23] width 90 height 14
click at [819, 201] on div "Log Out" at bounding box center [839, 195] width 111 height 14
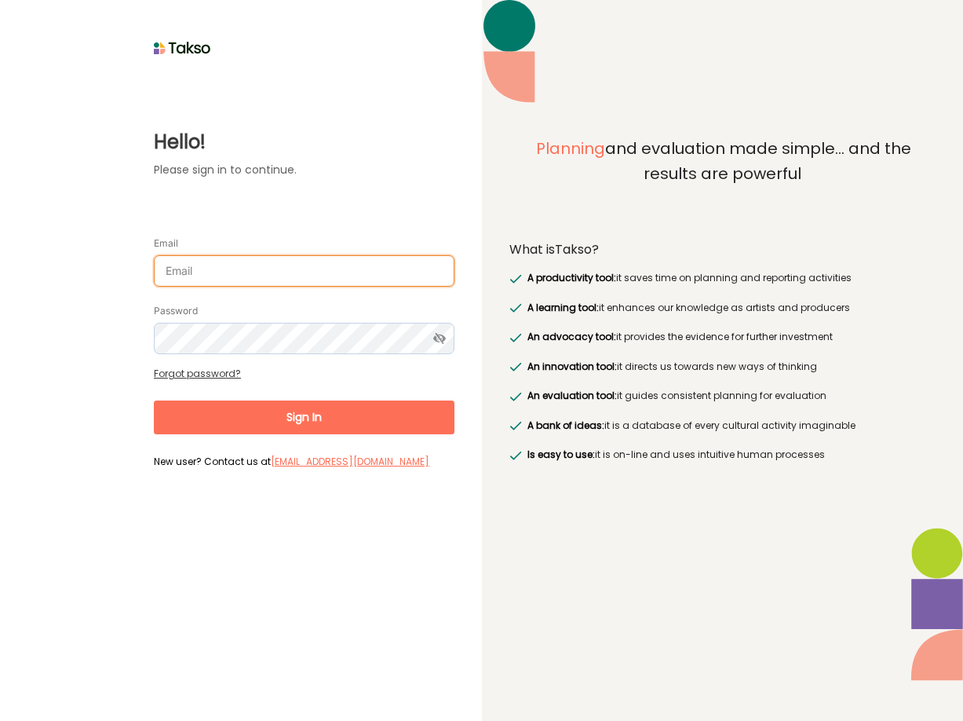
type input "cdn-admin@alastairswaynfoundation.org"
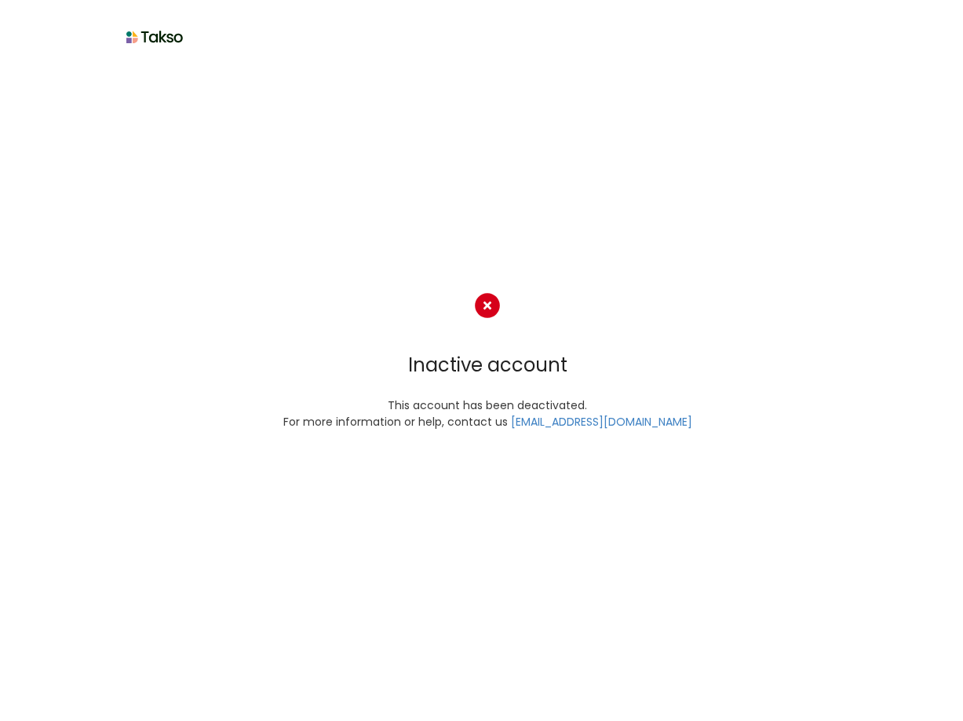
click at [487, 305] on img at bounding box center [487, 305] width 25 height 25
